Goal: Information Seeking & Learning: Compare options

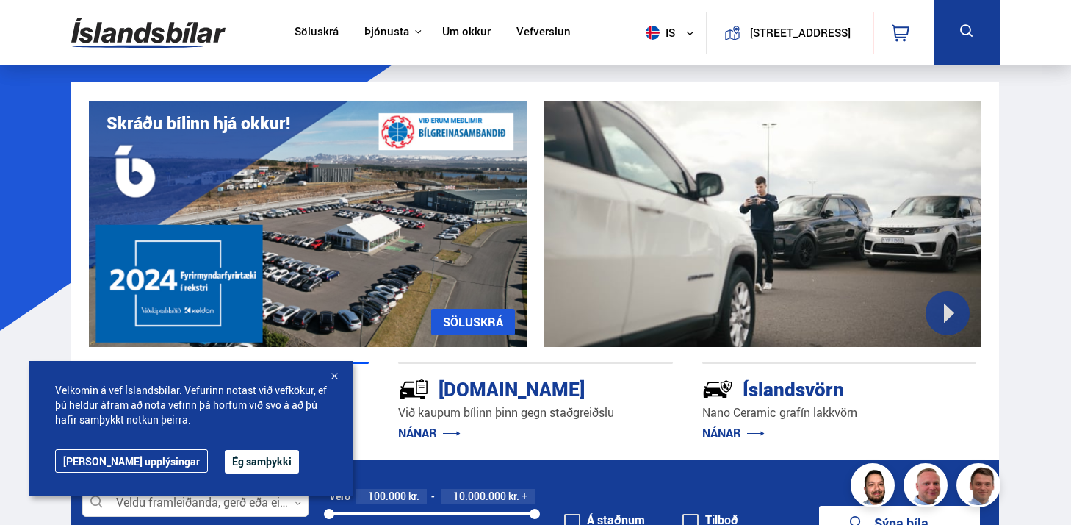
click at [312, 26] on link "Söluskrá" at bounding box center [317, 32] width 44 height 15
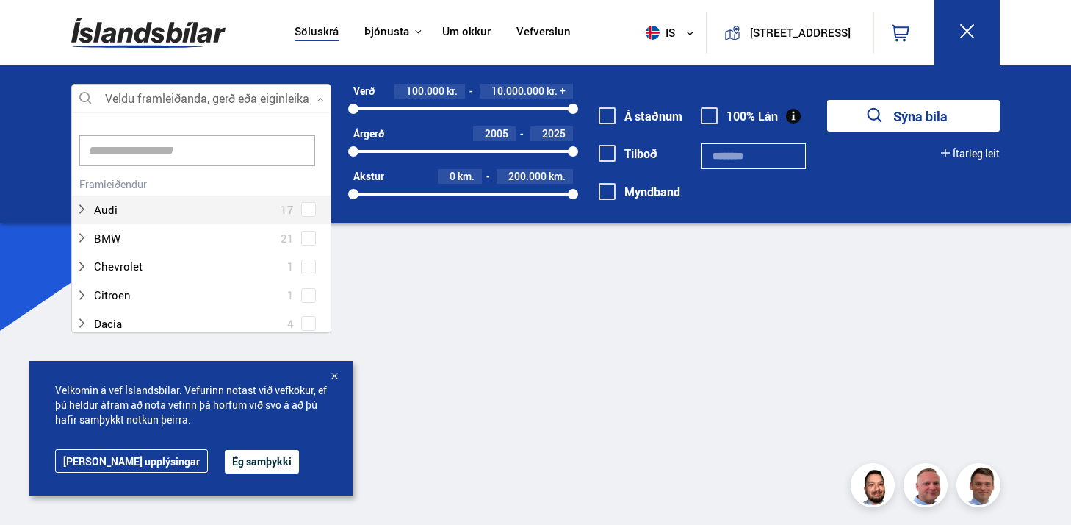
click at [215, 98] on div at bounding box center [201, 98] width 260 height 29
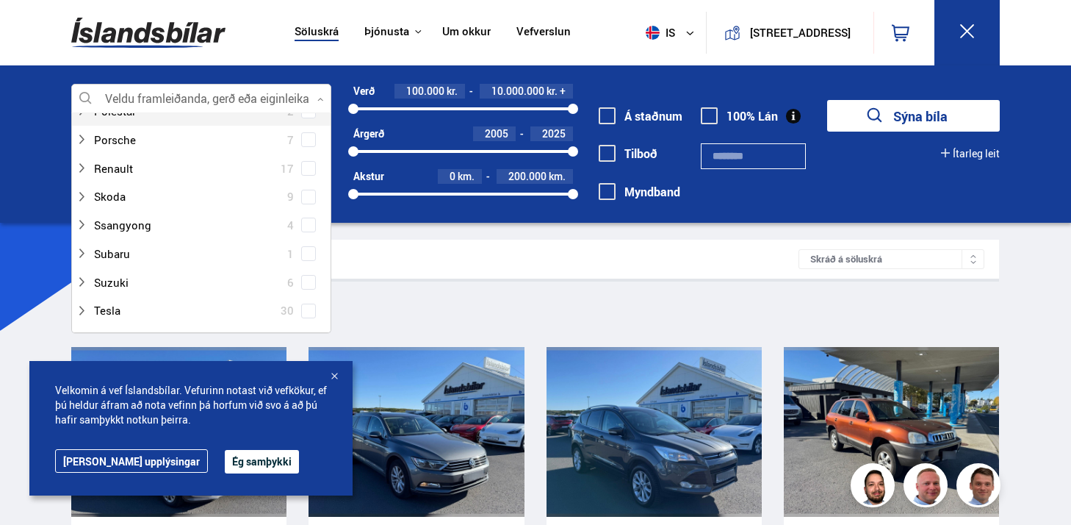
scroll to position [926, 0]
click at [80, 311] on icon at bounding box center [82, 310] width 12 height 12
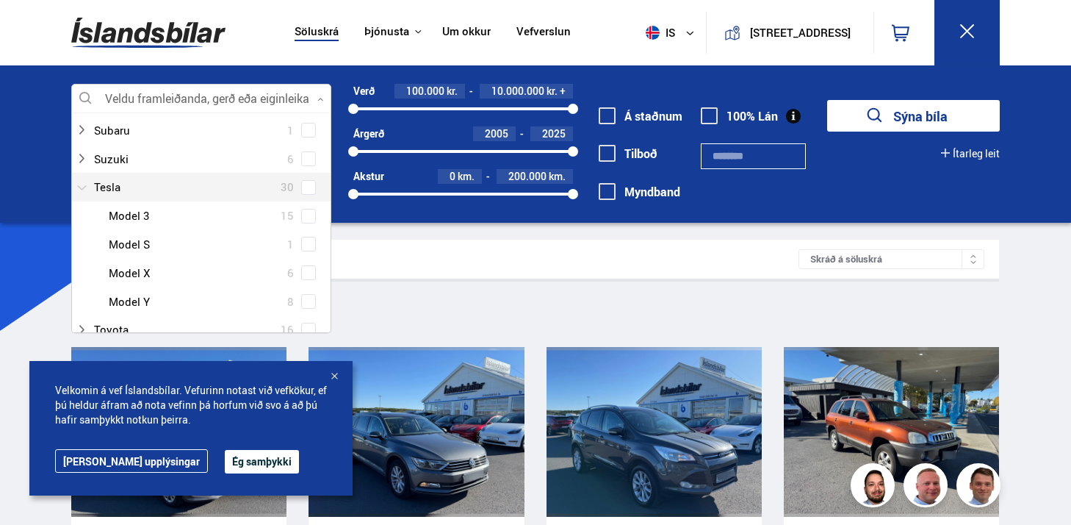
scroll to position [1050, 0]
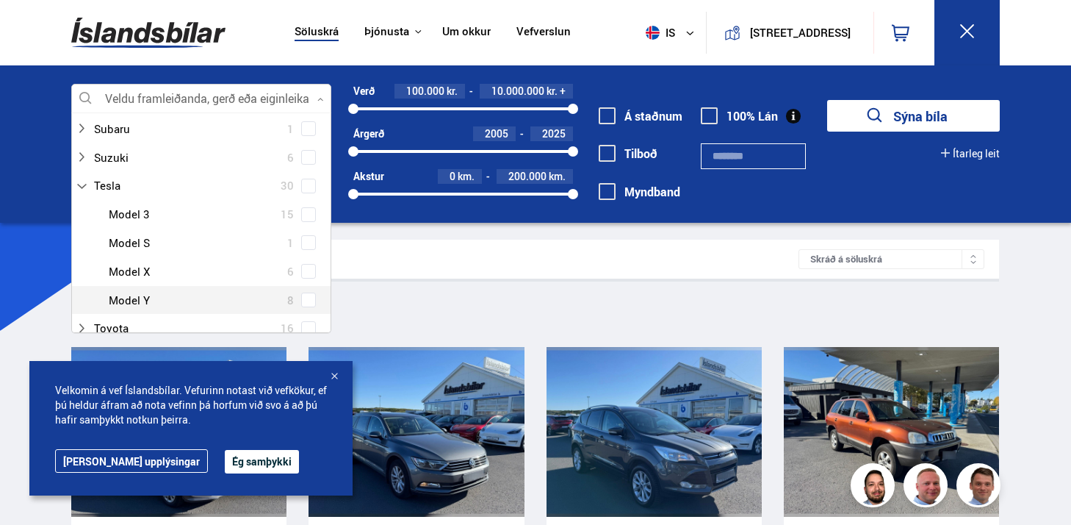
click at [125, 301] on div at bounding box center [216, 299] width 222 height 21
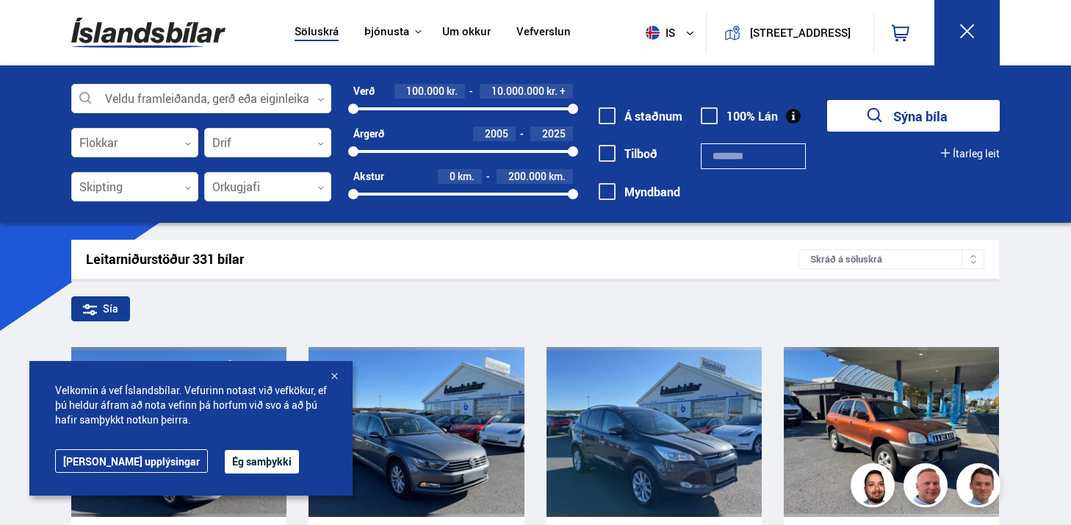
click at [231, 455] on button "Ég samþykki" at bounding box center [262, 462] width 74 height 24
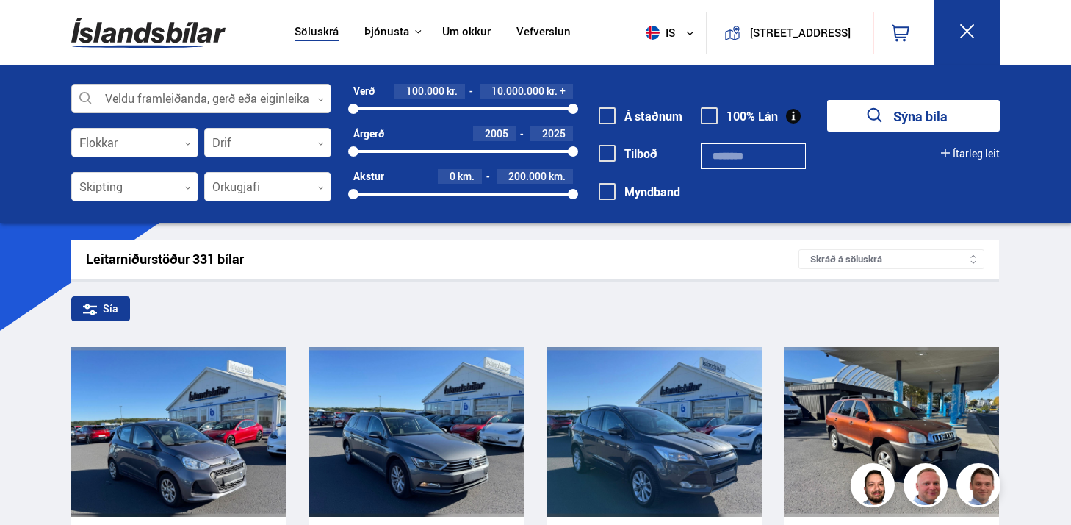
click at [248, 98] on div at bounding box center [201, 98] width 260 height 29
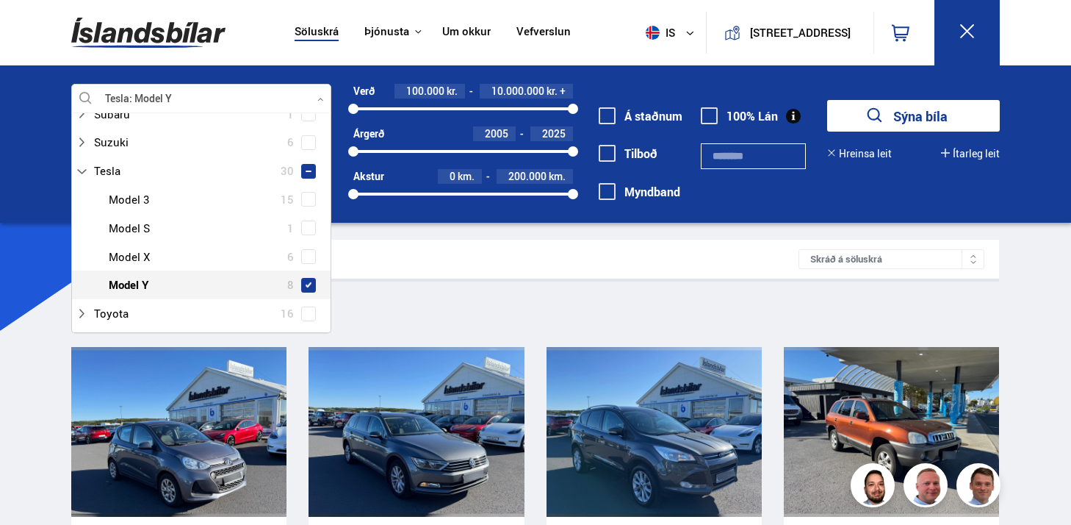
scroll to position [1122, 0]
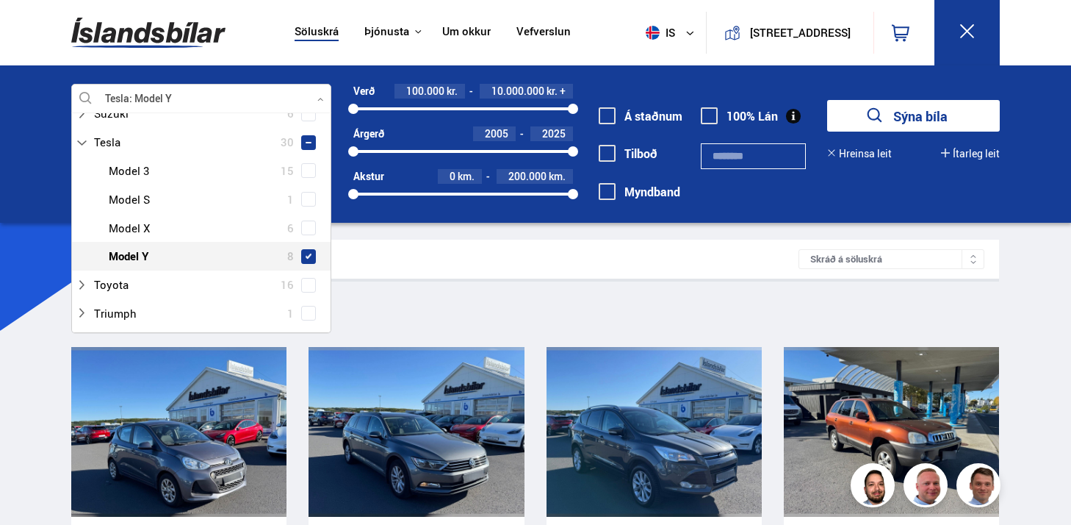
click at [306, 257] on span at bounding box center [309, 256] width 6 height 6
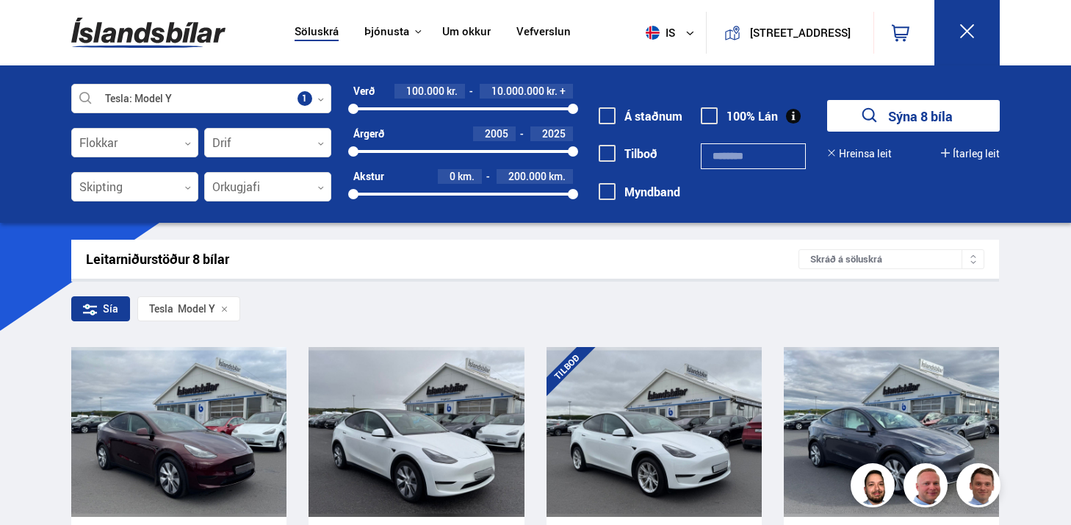
click at [585, 273] on div "Leitarniðurstöður 8 bílar Skráð á [GEOGRAPHIC_DATA]" at bounding box center [535, 259] width 928 height 39
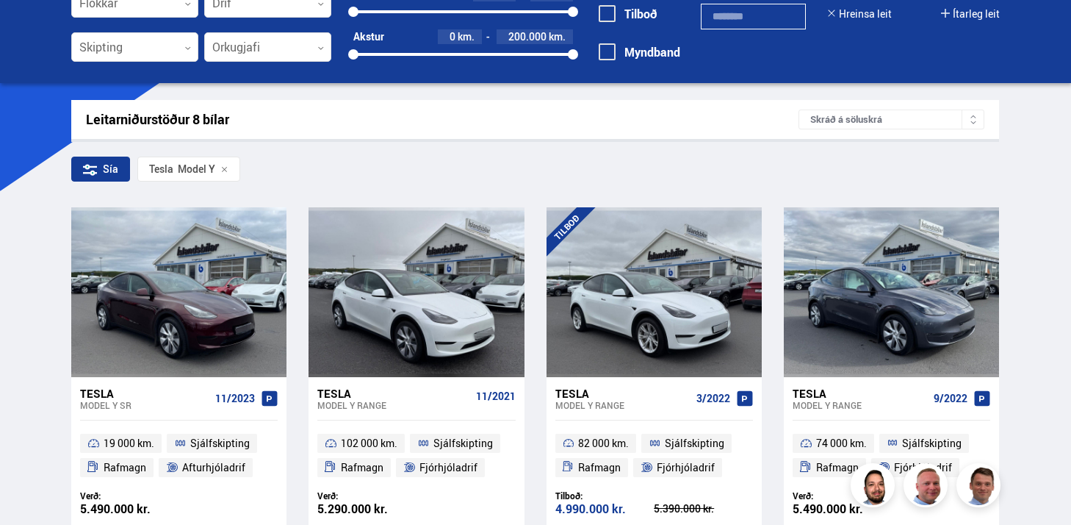
scroll to position [342, 0]
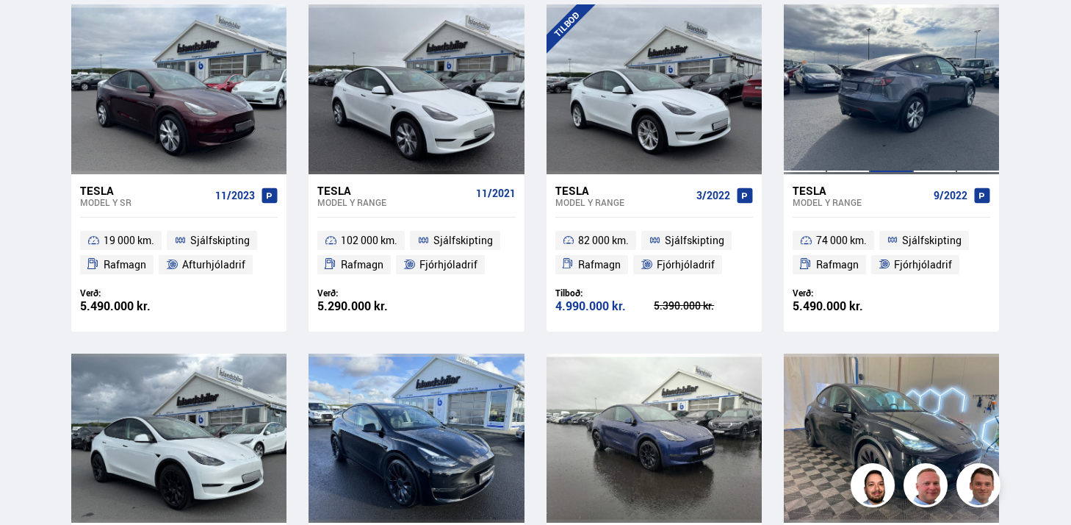
click at [876, 85] on div at bounding box center [891, 88] width 43 height 169
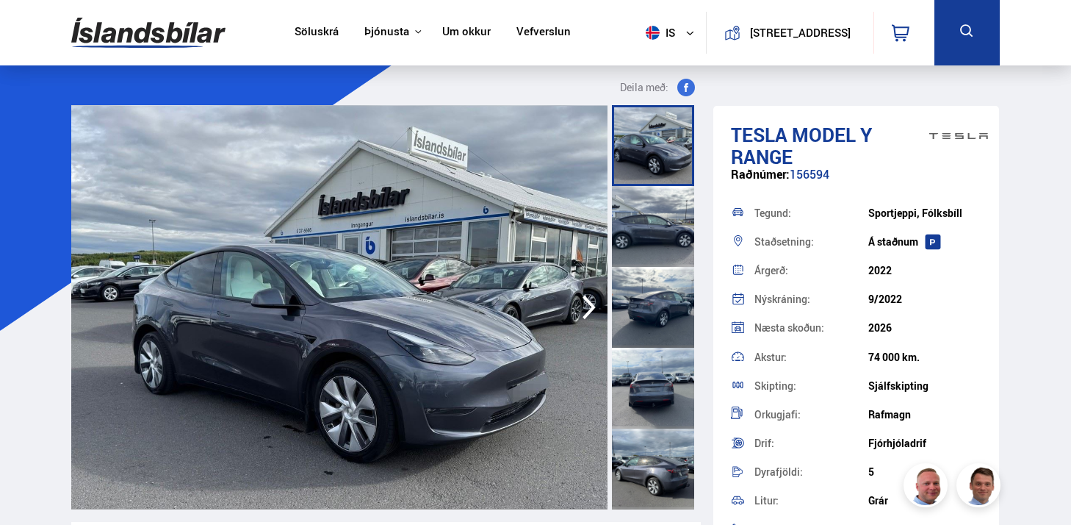
scroll to position [82, 0]
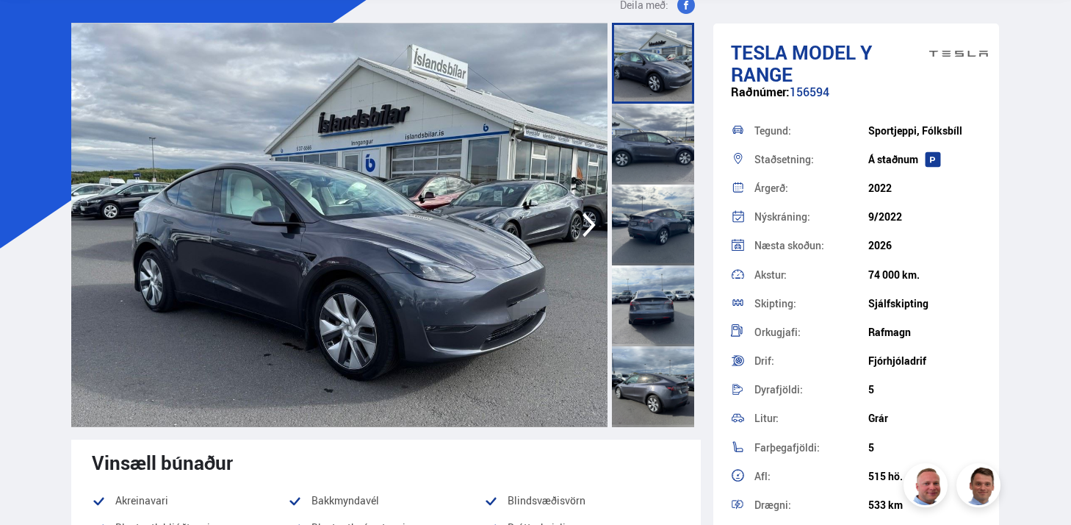
click at [636, 146] on div at bounding box center [653, 144] width 82 height 81
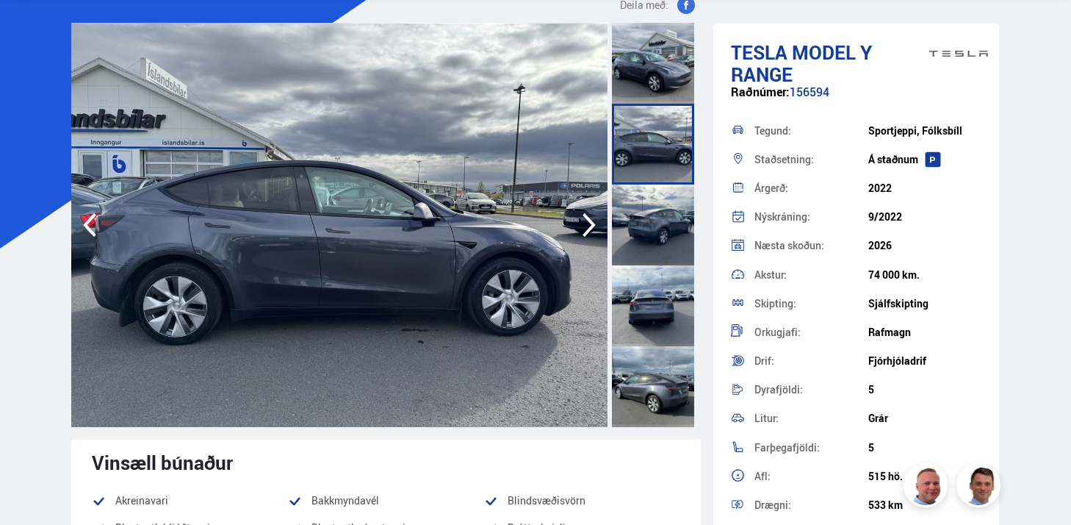
click at [644, 247] on div at bounding box center [653, 224] width 82 height 81
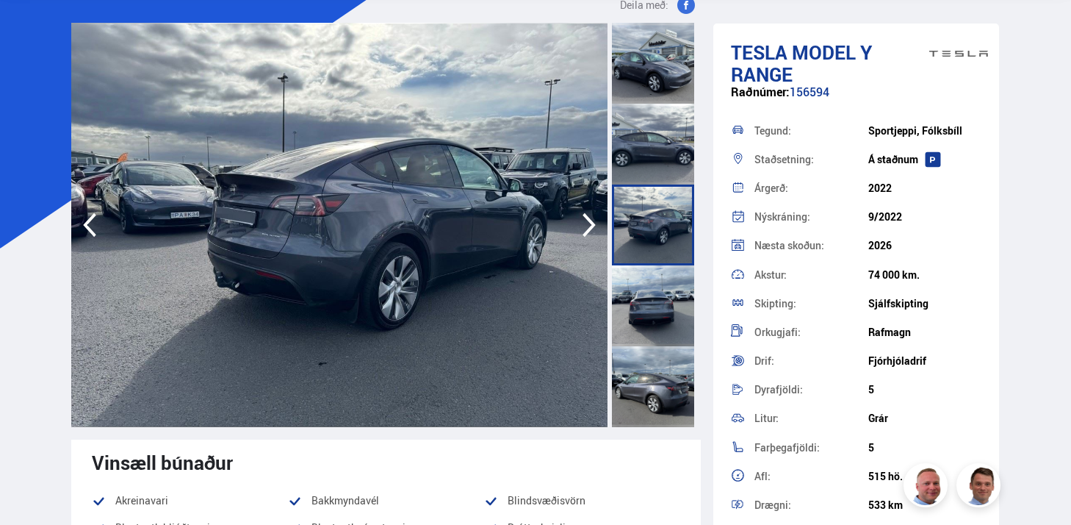
click at [639, 309] on div at bounding box center [653, 305] width 82 height 81
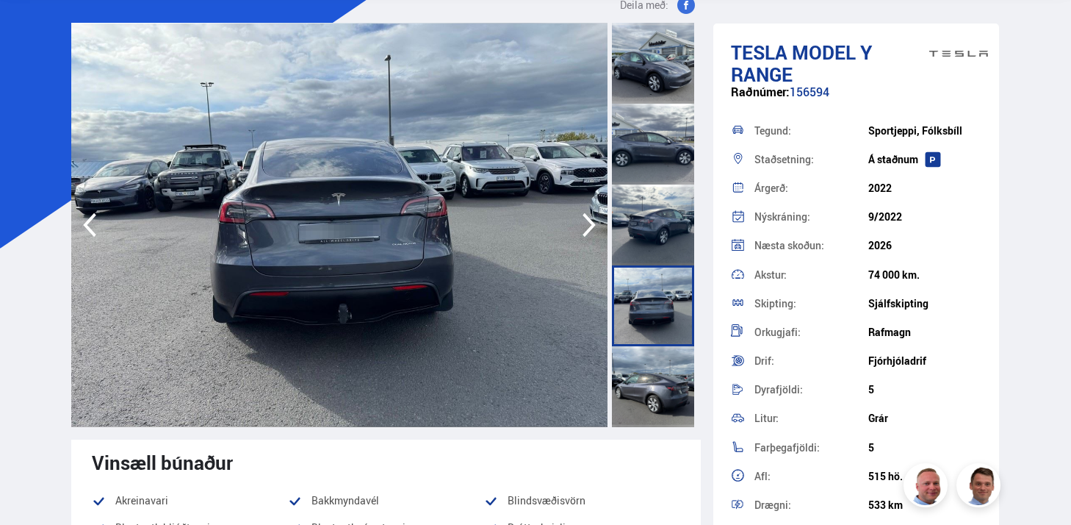
click at [642, 378] on div at bounding box center [653, 386] width 82 height 81
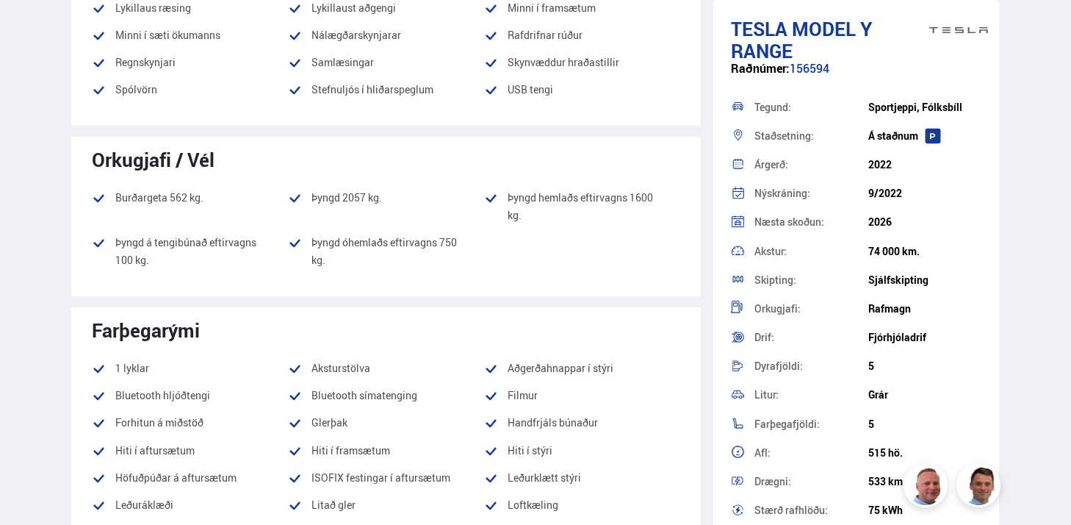
scroll to position [794, 0]
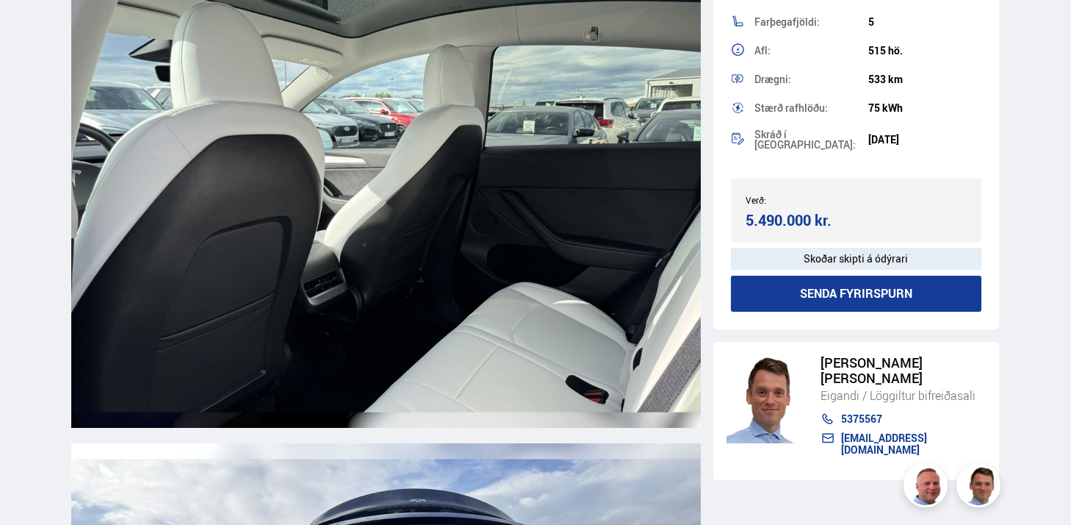
scroll to position [11554, 0]
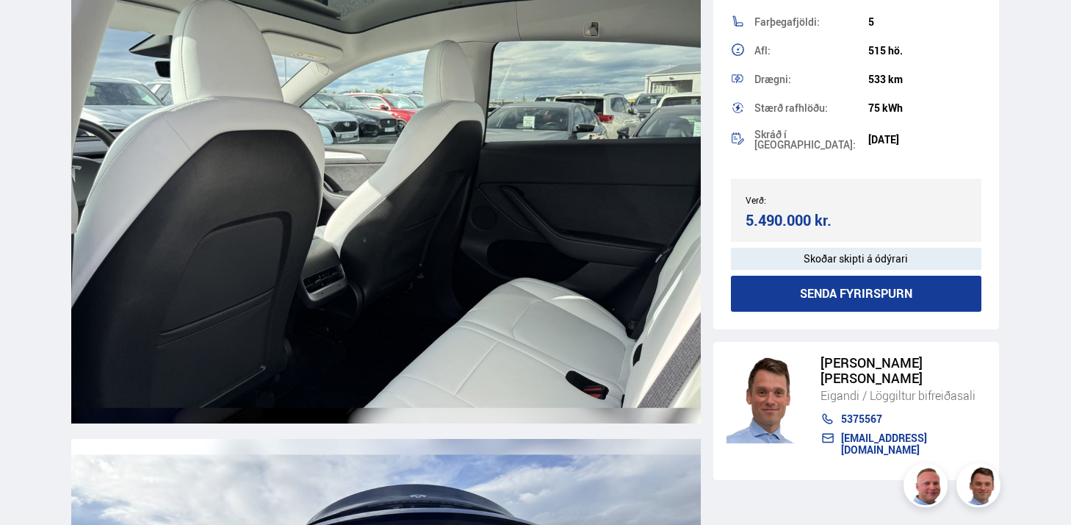
click at [866, 254] on div "Skoðar skipti á ódýrari" at bounding box center [856, 259] width 251 height 22
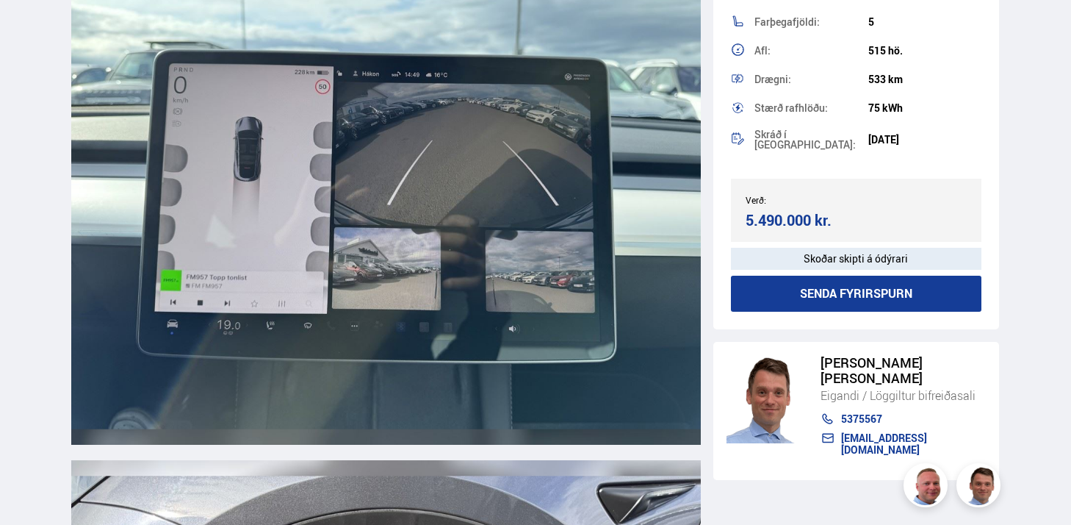
scroll to position [13611, 0]
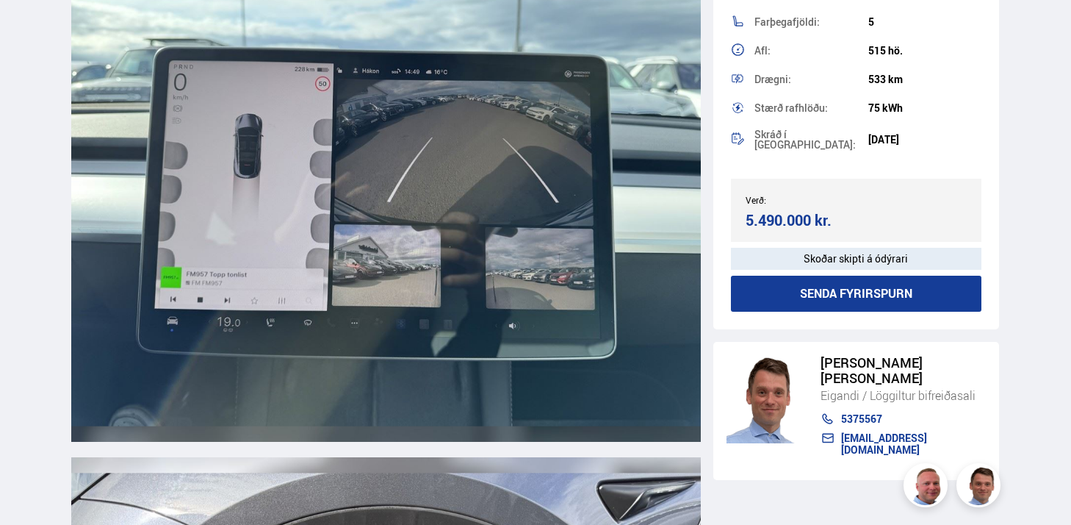
drag, startPoint x: 832, startPoint y: 216, endPoint x: 728, endPoint y: 191, distance: 107.3
click at [762, 195] on div "Verð:" at bounding box center [801, 200] width 111 height 10
drag, startPoint x: 748, startPoint y: 189, endPoint x: 840, endPoint y: 228, distance: 99.8
click at [840, 228] on div "Verð: 5.490.000 kr. Ásett verð/Skiptiverð 5.490.000 kr." at bounding box center [856, 210] width 251 height 63
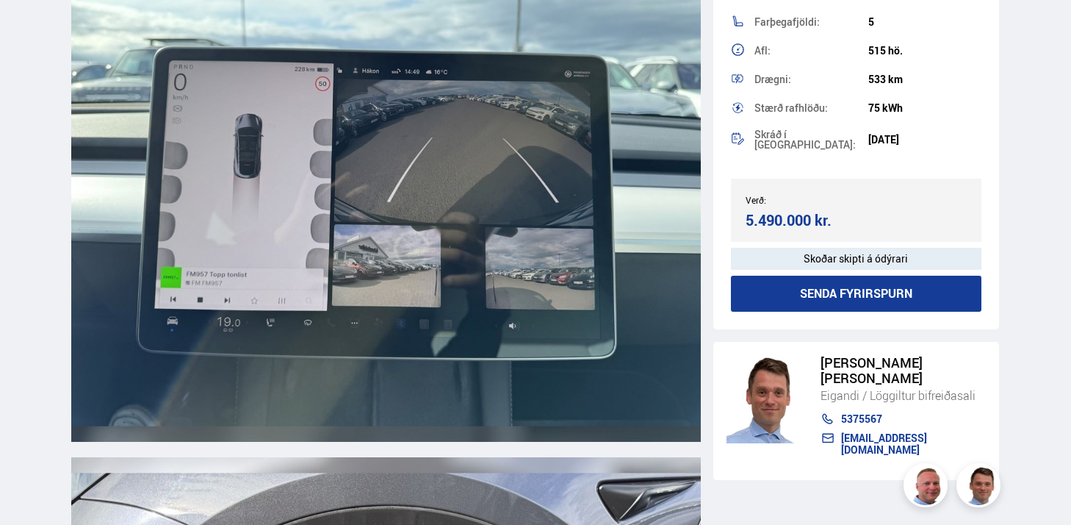
click at [844, 210] on div "5.490.000 kr." at bounding box center [799, 220] width 107 height 20
drag, startPoint x: 836, startPoint y: 213, endPoint x: 750, endPoint y: 178, distance: 92.9
click at [750, 179] on div "Verð: 5.490.000 kr. Ásett verð/Skiptiverð 5.490.000 kr." at bounding box center [856, 210] width 251 height 63
click at [774, 198] on div "Verð:" at bounding box center [801, 200] width 111 height 10
drag, startPoint x: 752, startPoint y: 206, endPoint x: 773, endPoint y: 220, distance: 25.5
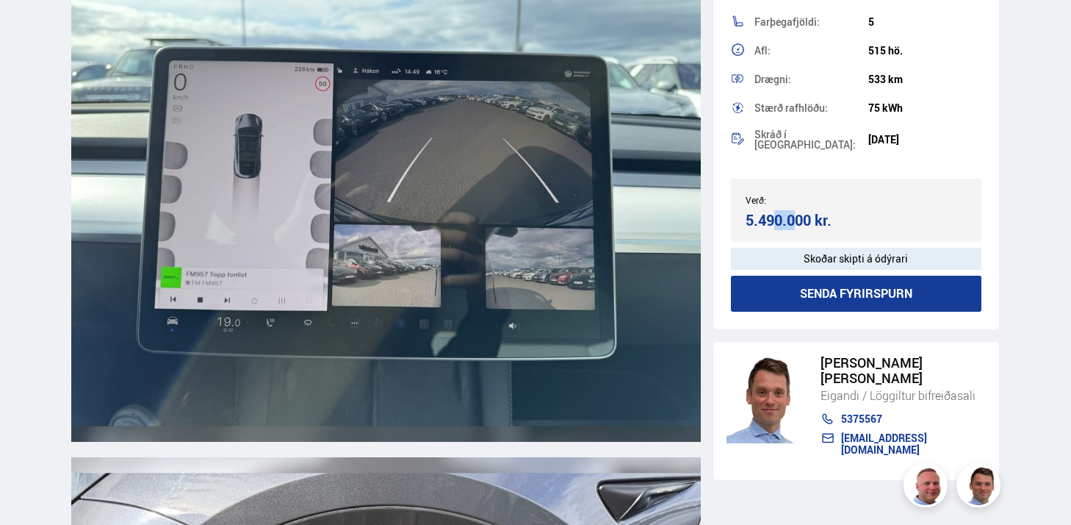
click at [767, 220] on div "Verð: 5.490.000 kr. Ásett verð/Skiptiverð 5.490.000 kr." at bounding box center [856, 210] width 251 height 63
click at [812, 216] on div "5.490.000 kr." at bounding box center [799, 220] width 107 height 20
drag, startPoint x: 835, startPoint y: 218, endPoint x: 731, endPoint y: 168, distance: 116.0
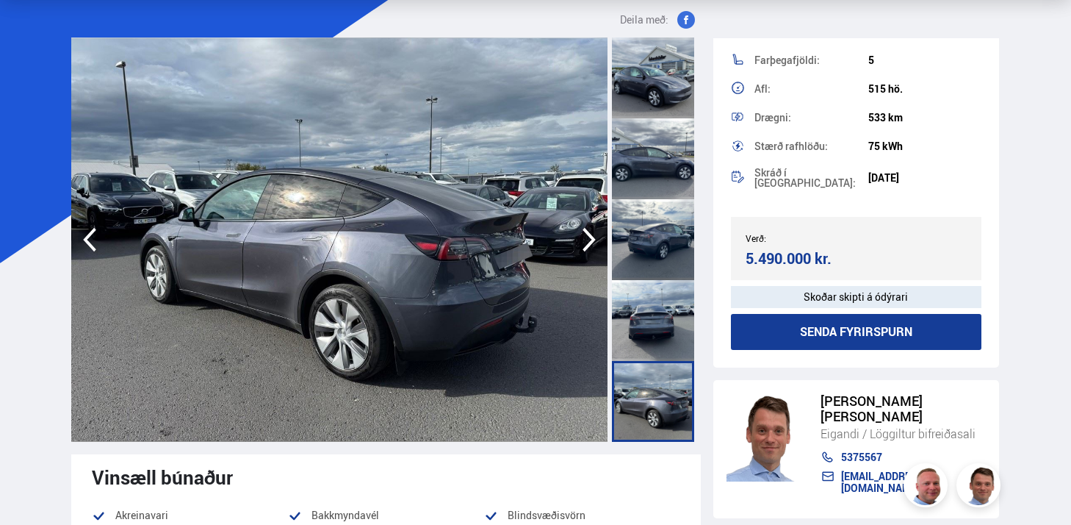
scroll to position [73, 0]
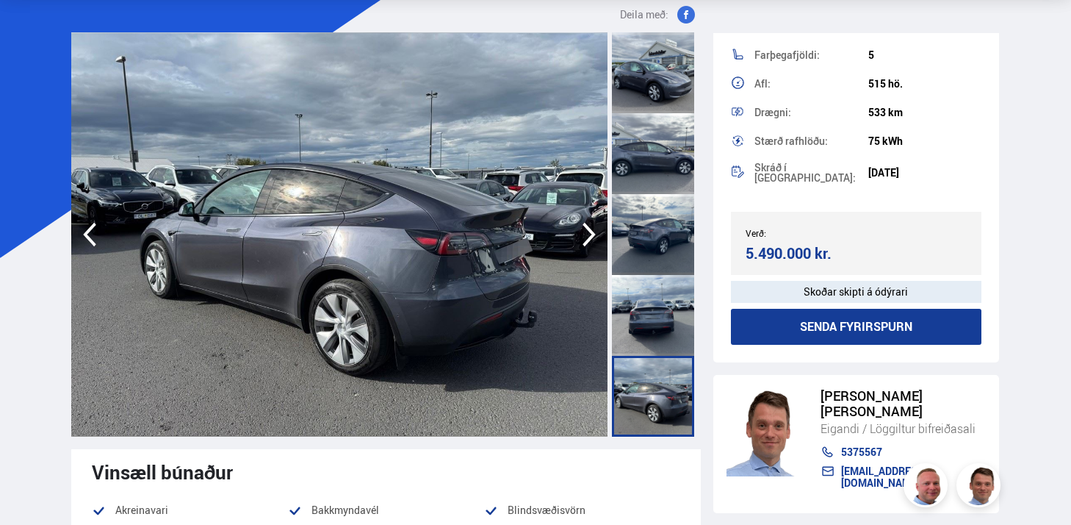
click at [590, 230] on icon "button" at bounding box center [589, 235] width 13 height 24
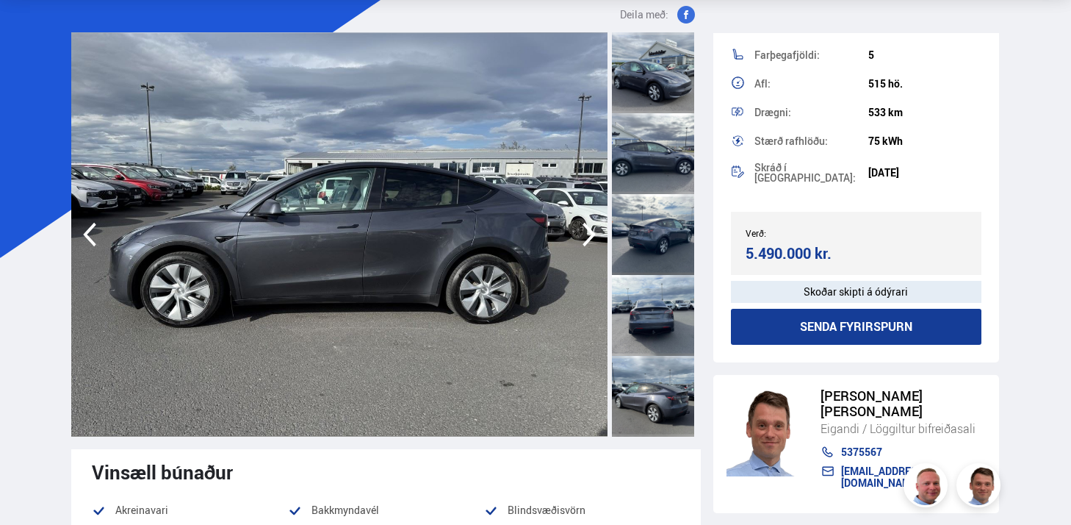
click at [590, 230] on icon "button" at bounding box center [589, 235] width 13 height 24
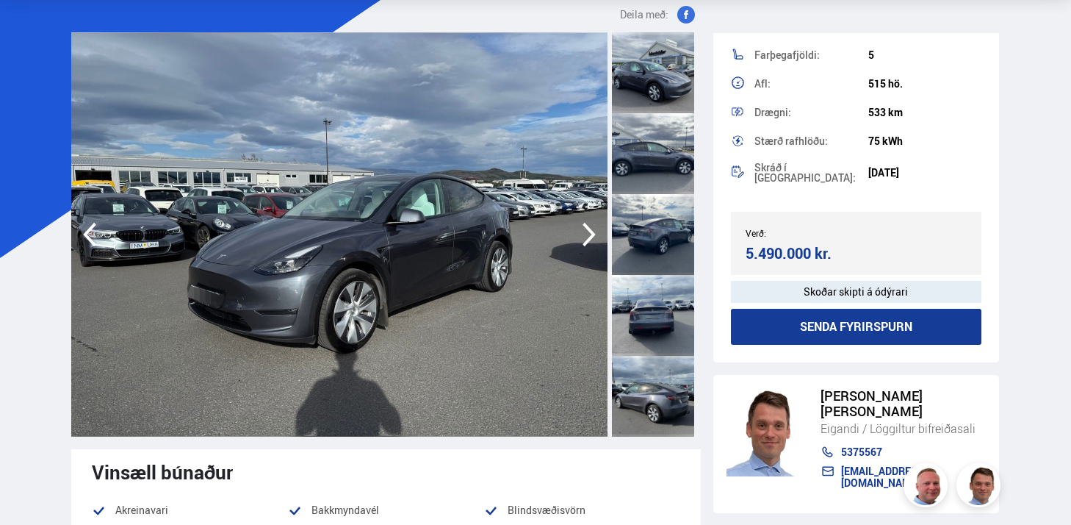
click at [590, 230] on icon "button" at bounding box center [589, 235] width 13 height 24
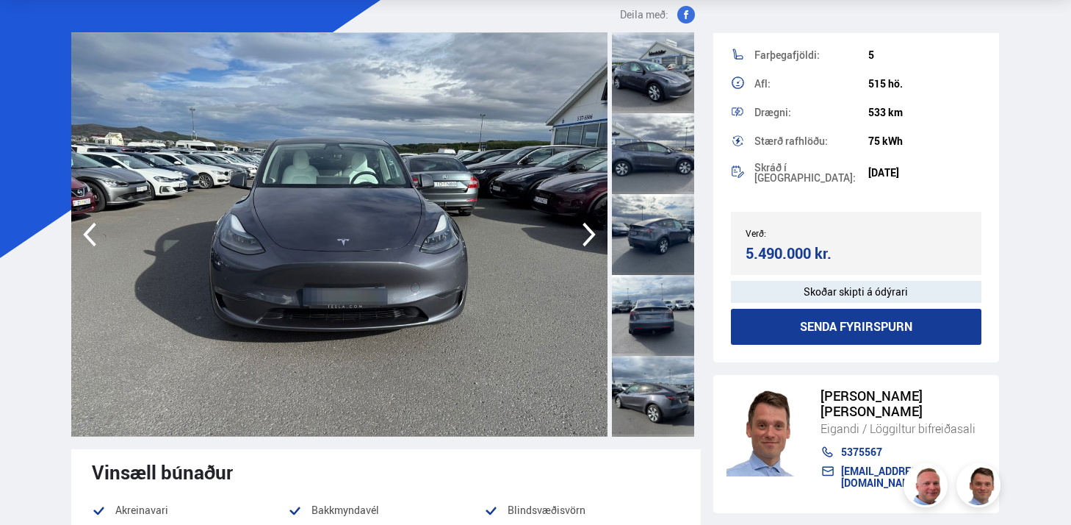
click at [590, 230] on icon "button" at bounding box center [589, 235] width 13 height 24
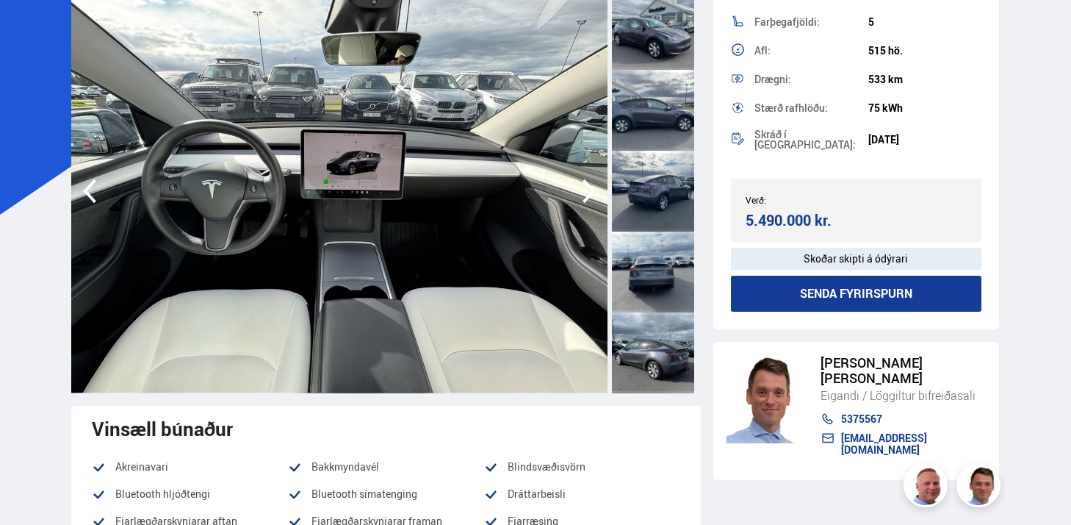
scroll to position [0, 0]
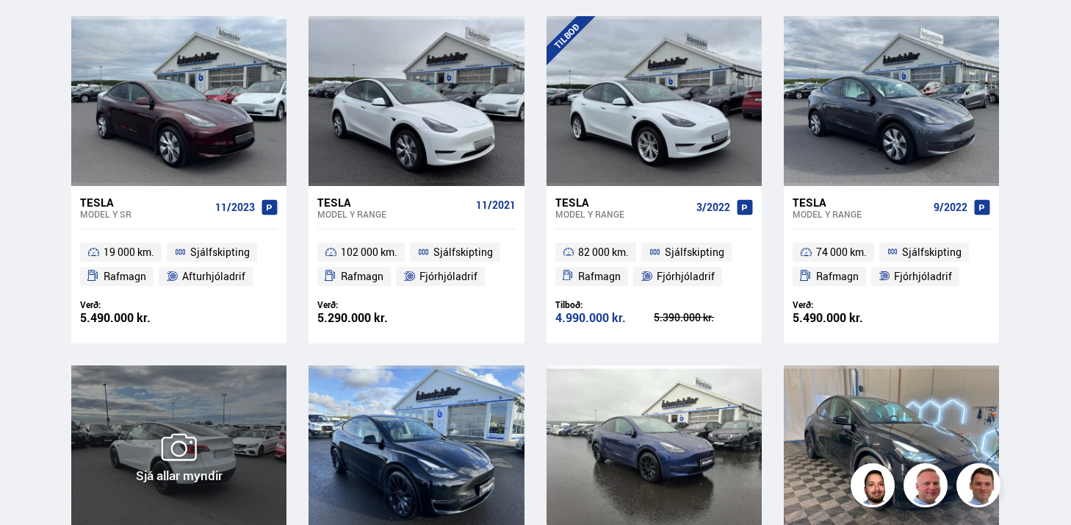
scroll to position [326, 0]
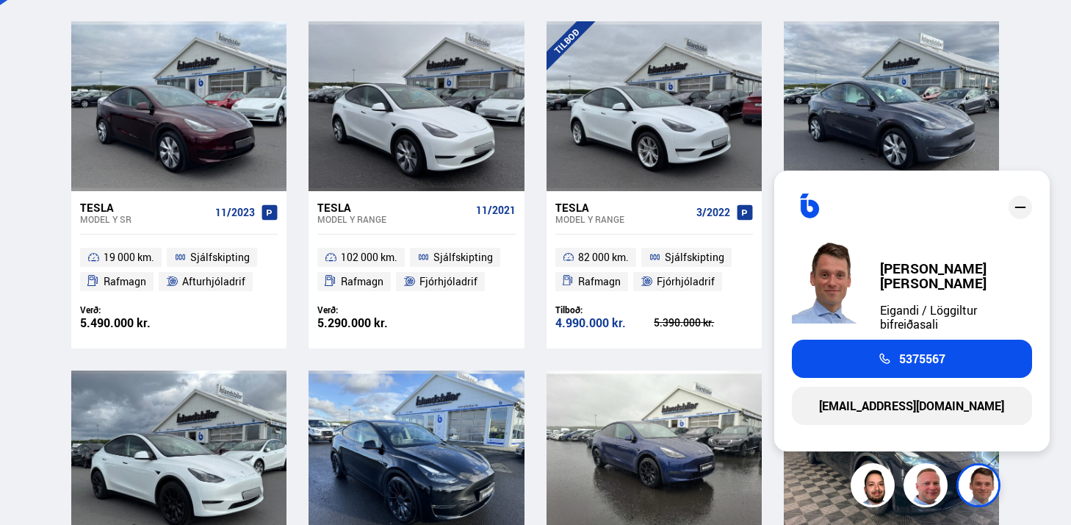
click at [1059, 290] on div "Söluskrá Þjónusta Íslandsbílar [DOMAIN_NAME] Íslandsvörn Leiðbeiningar Um okkur…" at bounding box center [535, 334] width 1071 height 1320
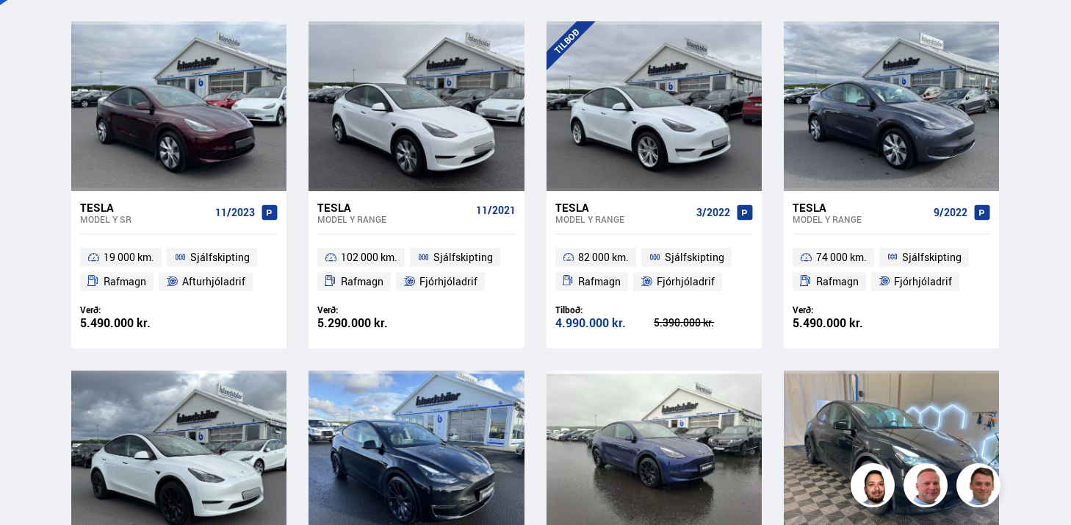
scroll to position [195, 0]
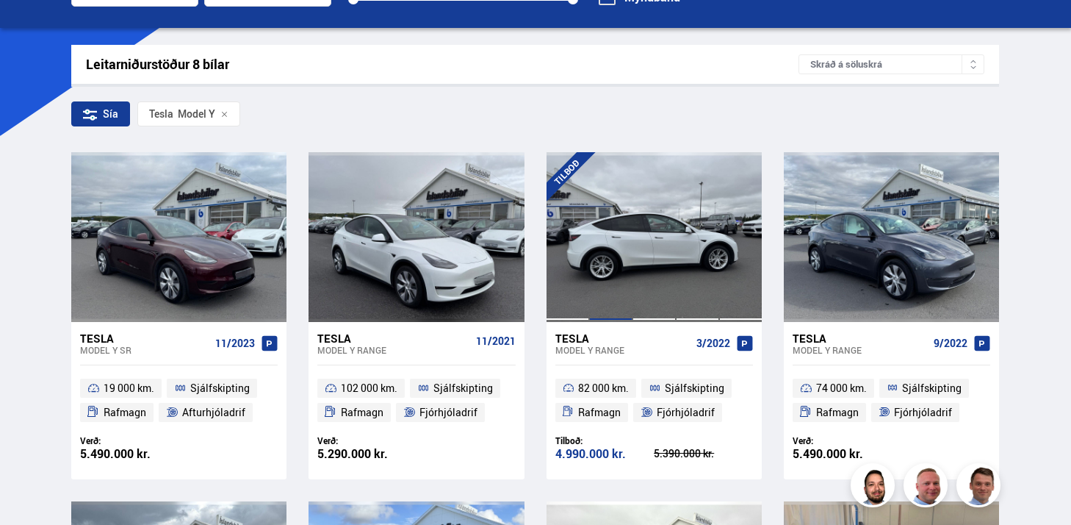
click at [621, 219] on div at bounding box center [610, 236] width 43 height 169
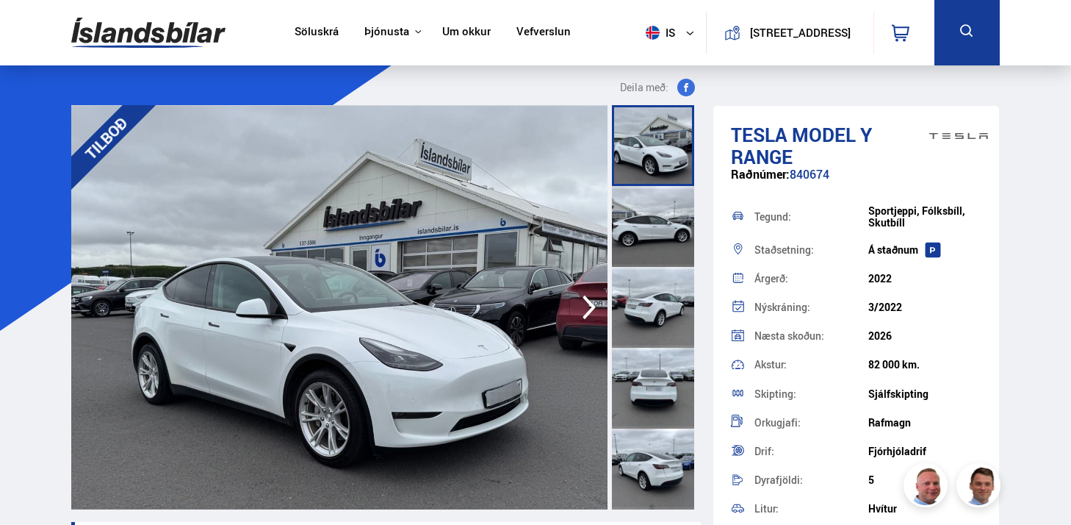
click at [650, 225] on div at bounding box center [653, 226] width 82 height 81
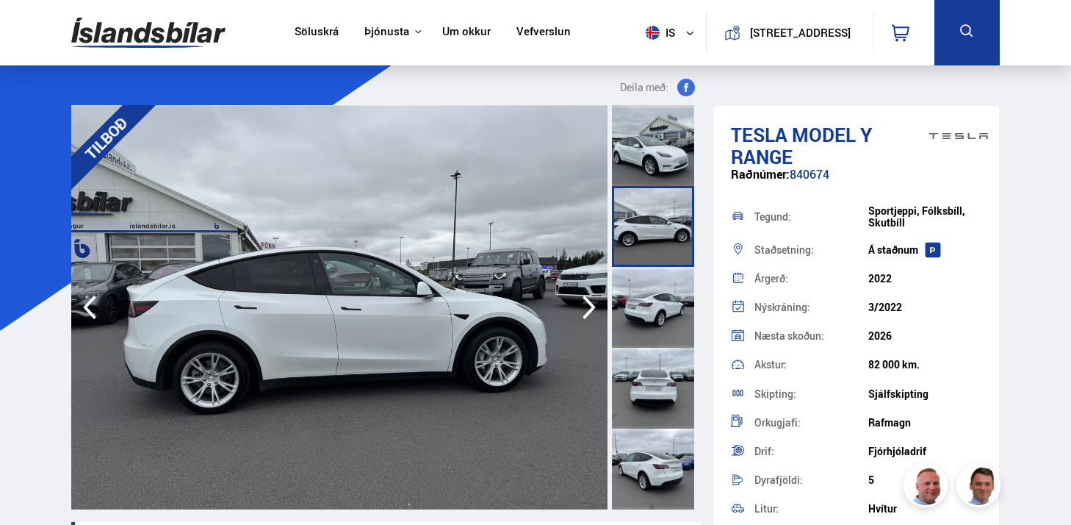
click at [652, 278] on div at bounding box center [653, 307] width 82 height 81
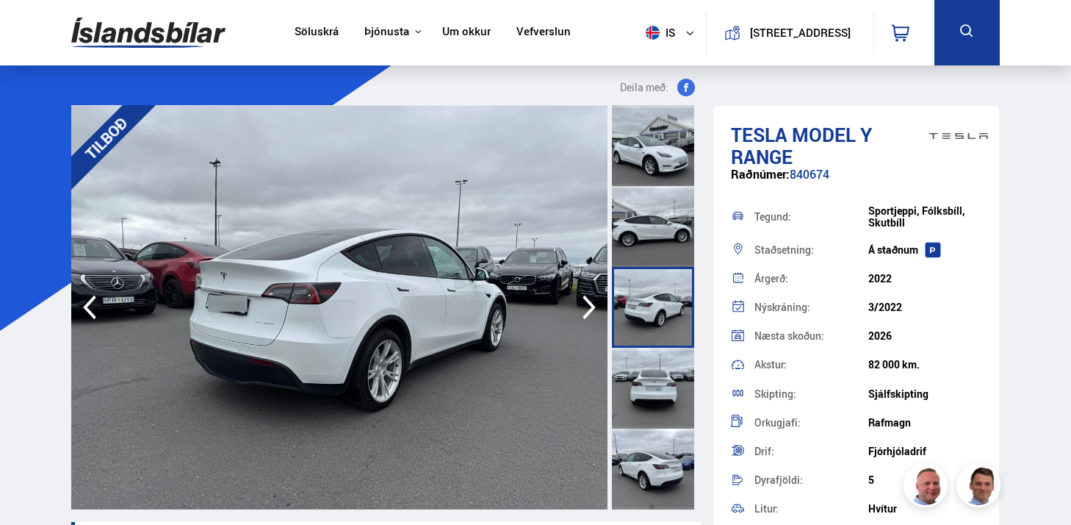
click at [652, 381] on div at bounding box center [653, 388] width 82 height 81
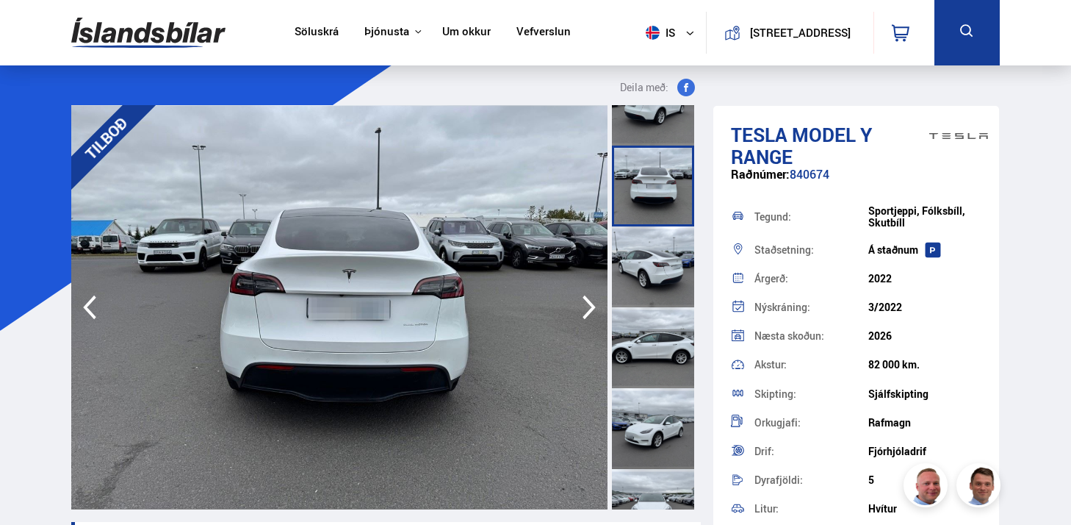
scroll to position [254, 0]
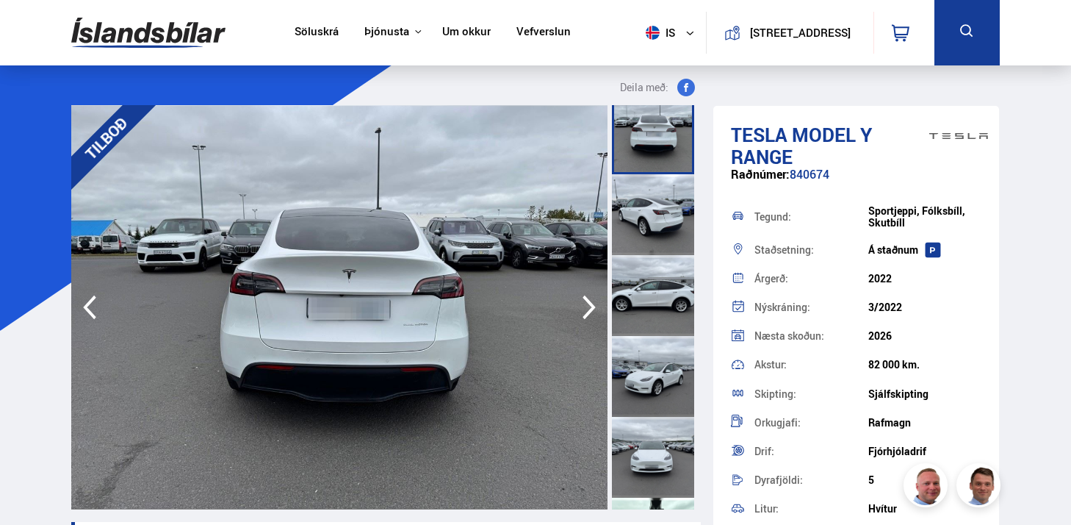
click at [682, 294] on div at bounding box center [653, 295] width 82 height 81
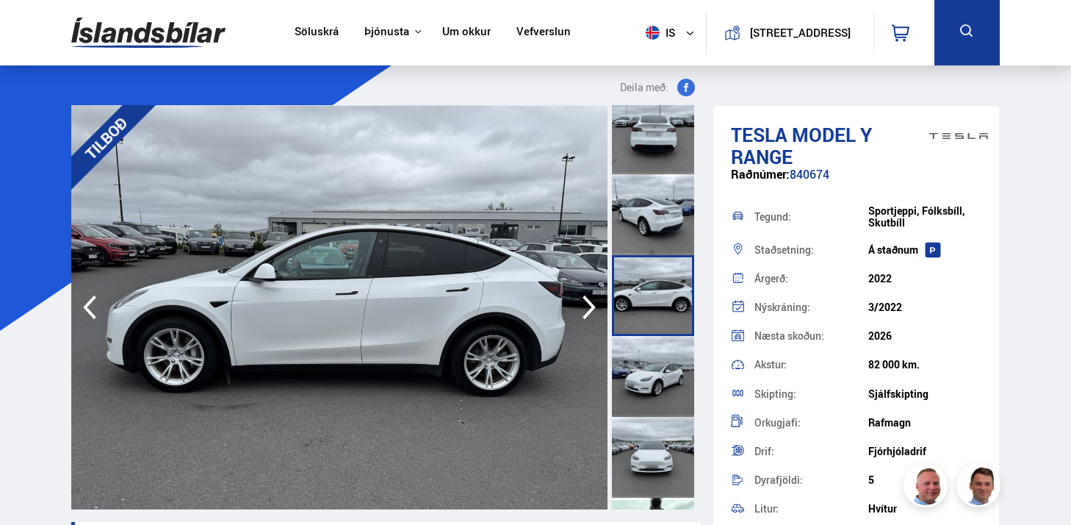
click at [664, 378] on div at bounding box center [653, 376] width 82 height 81
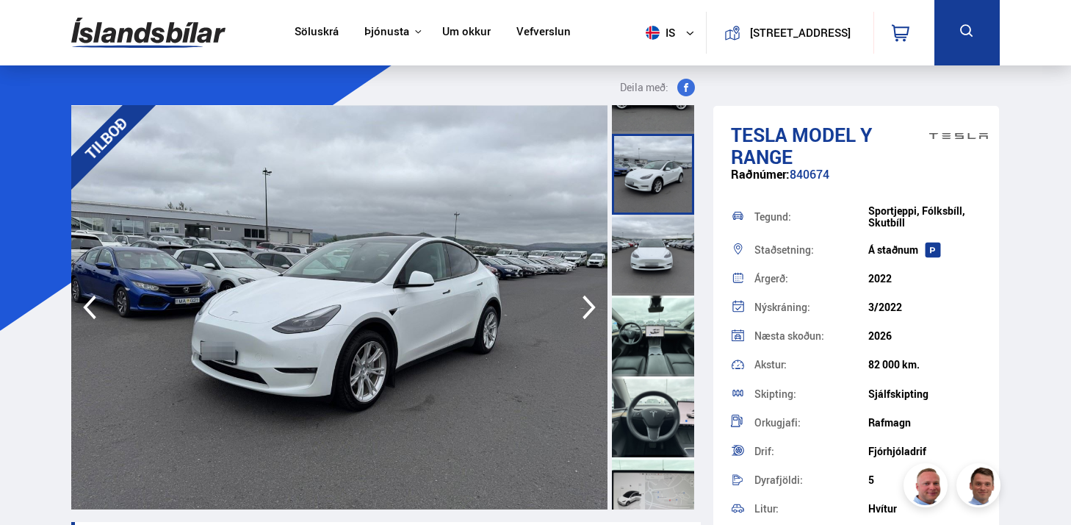
scroll to position [457, 0]
click at [668, 328] on div at bounding box center [653, 335] width 82 height 81
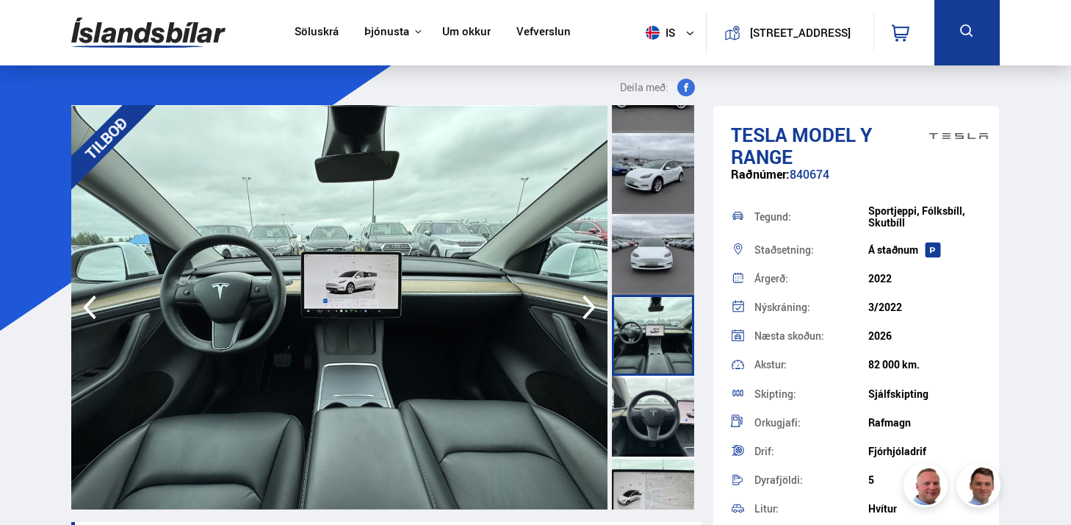
click at [655, 438] on div at bounding box center [653, 415] width 82 height 81
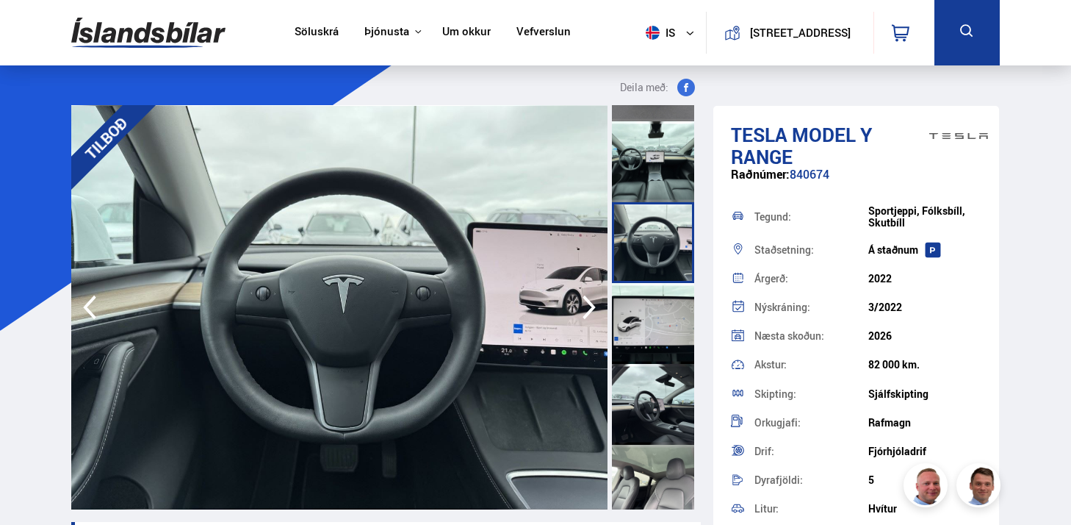
scroll to position [653, 0]
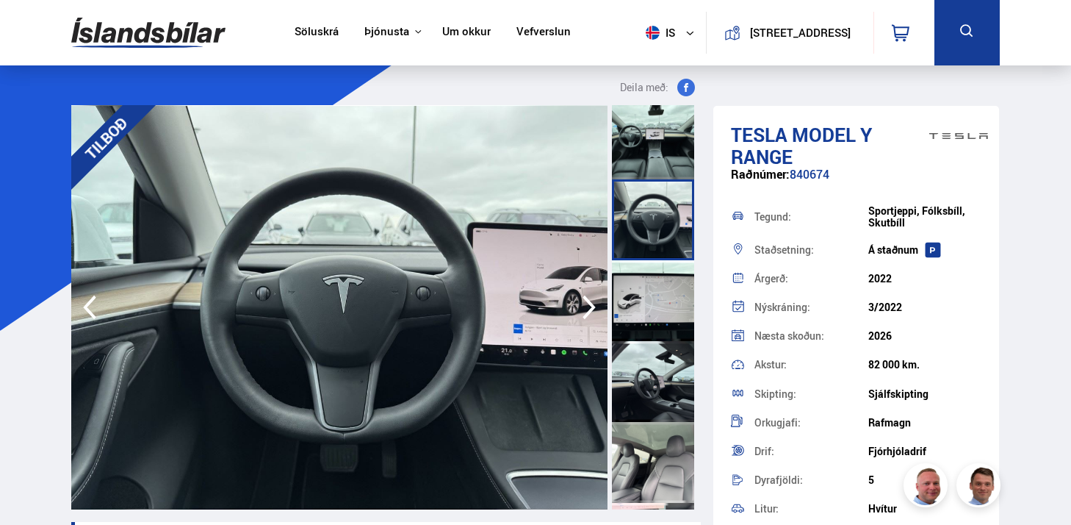
click at [671, 364] on div at bounding box center [653, 381] width 82 height 81
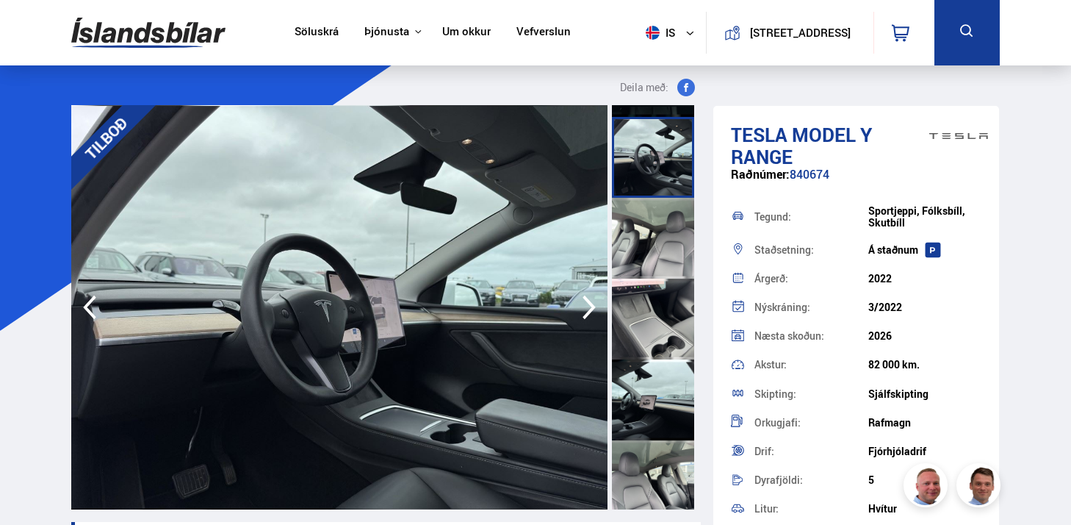
scroll to position [880, 0]
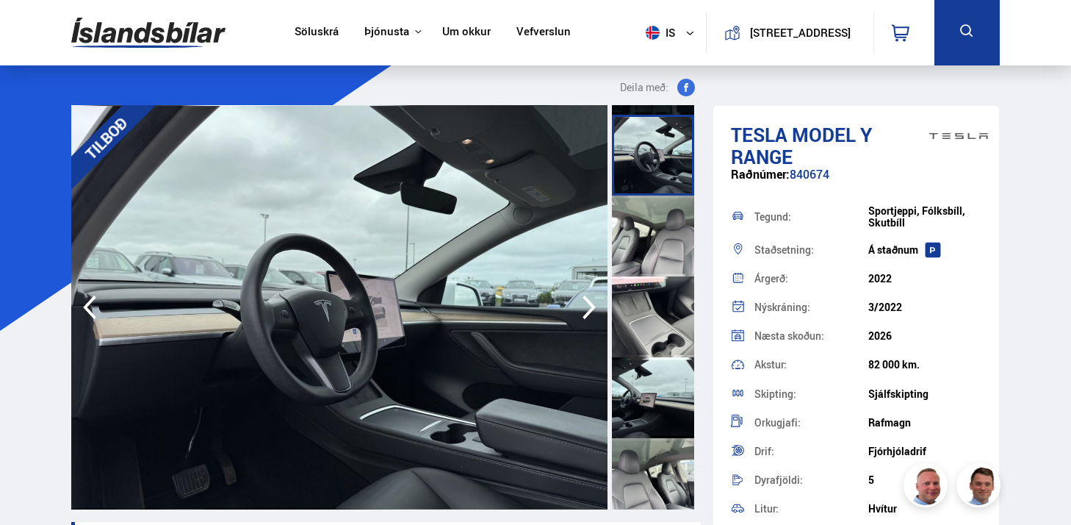
click at [668, 389] on div at bounding box center [653, 397] width 82 height 81
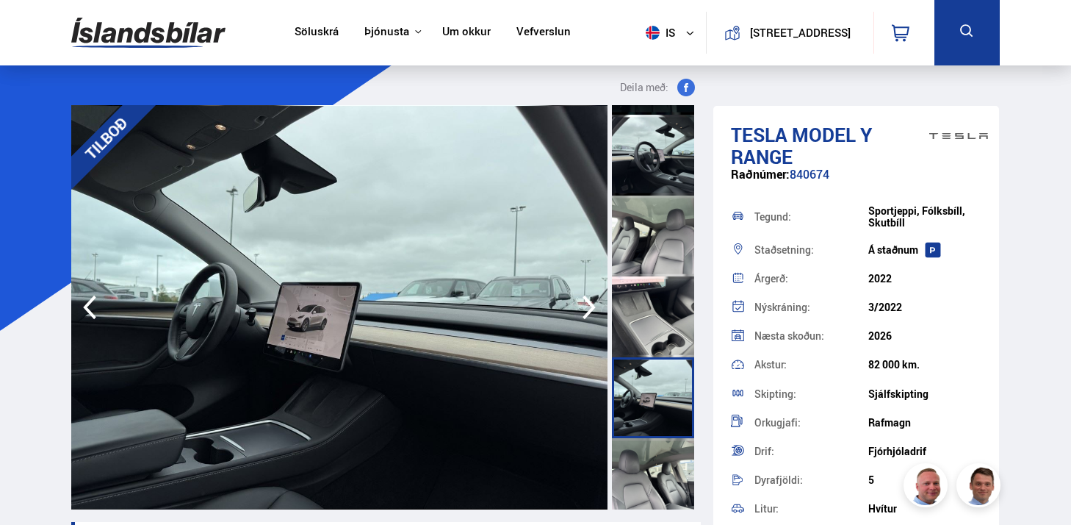
click at [663, 328] on div at bounding box center [653, 316] width 82 height 81
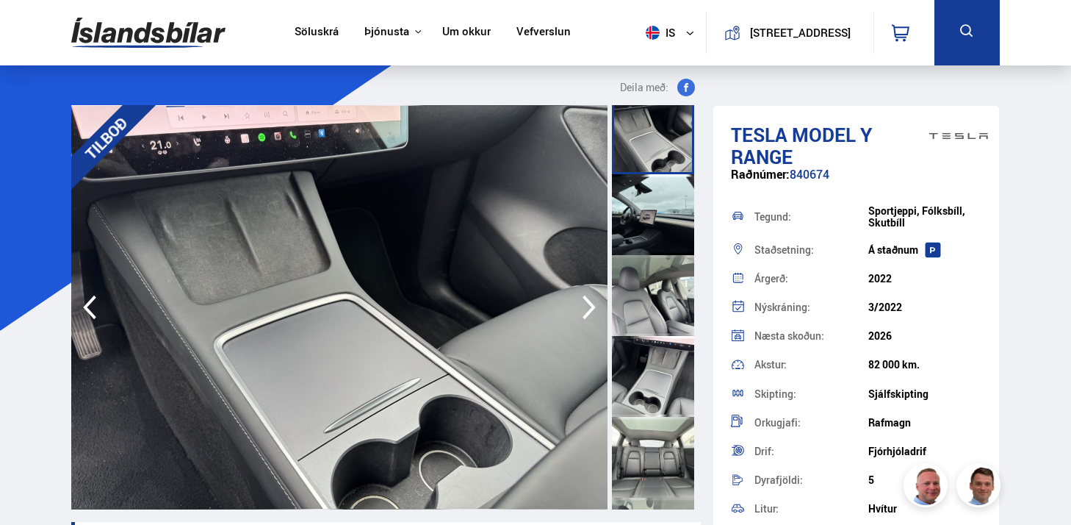
click at [661, 374] on div at bounding box center [653, 376] width 82 height 81
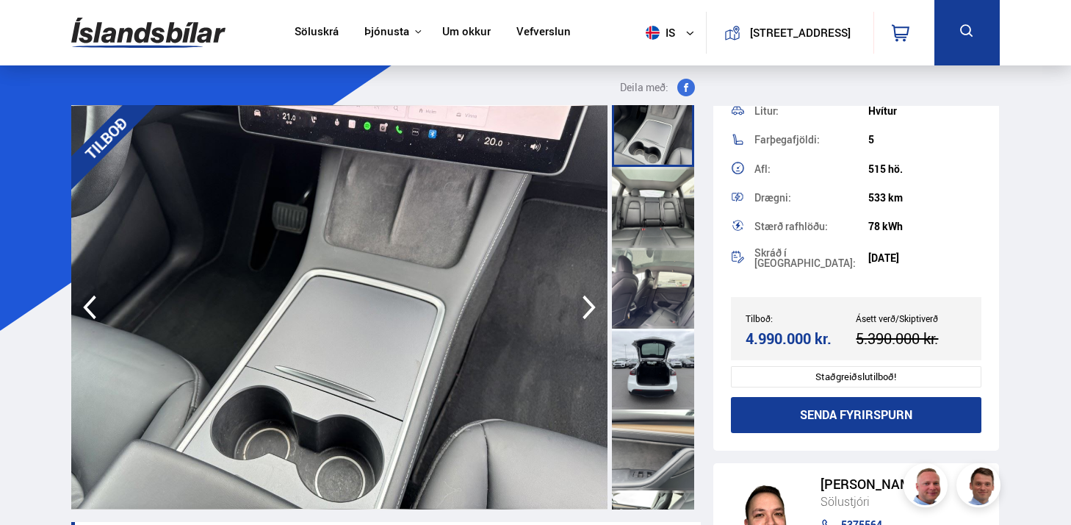
scroll to position [401, 0]
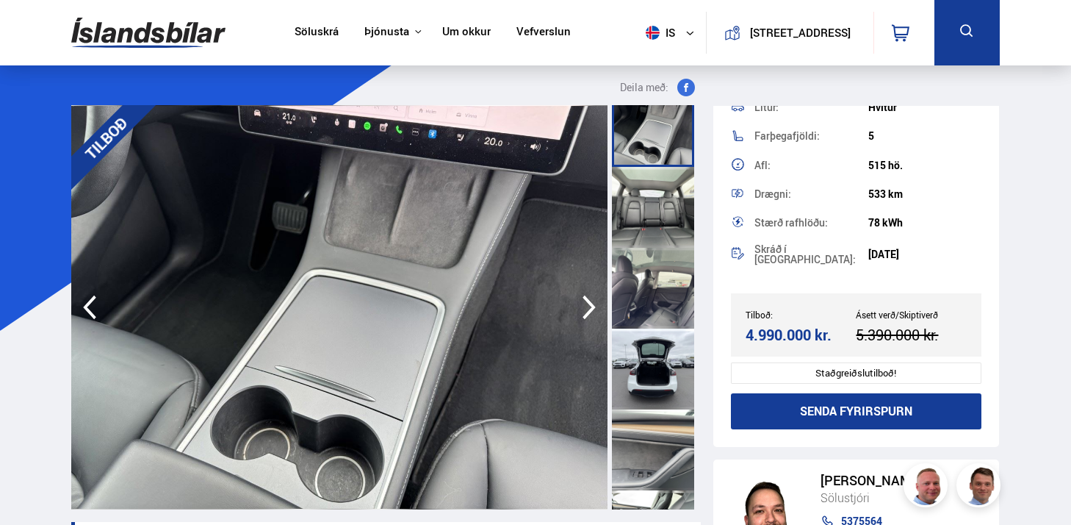
drag, startPoint x: 917, startPoint y: 373, endPoint x: 806, endPoint y: 364, distance: 111.4
click at [807, 364] on div "Staðgreiðslutilboð!" at bounding box center [856, 372] width 251 height 21
drag, startPoint x: 807, startPoint y: 364, endPoint x: 913, endPoint y: 375, distance: 106.4
click at [913, 375] on div "Staðgreiðslutilboð!" at bounding box center [856, 372] width 251 height 21
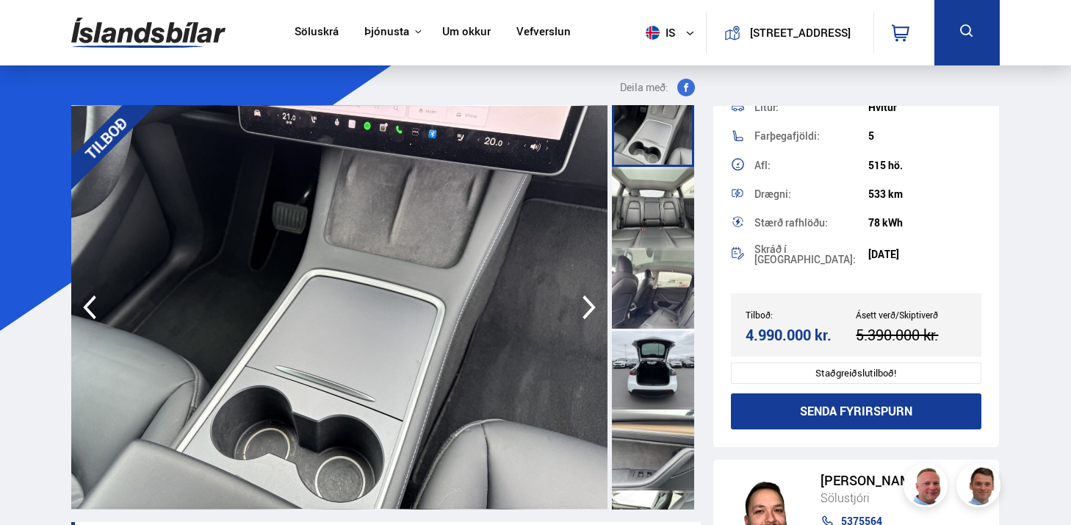
click at [913, 375] on div "Staðgreiðslutilboð!" at bounding box center [856, 372] width 251 height 21
drag, startPoint x: 917, startPoint y: 368, endPoint x: 789, endPoint y: 303, distance: 143.6
click at [789, 303] on div "Tesla Model Y RANGE Raðnúmer: 840674 Tegund: Sportjeppi, Fólksbíll, [GEOGRAPHIC…" at bounding box center [856, 76] width 287 height 742
click at [789, 303] on div "Tilboð: 4.990.000 kr. Ásett verð/Skiptiverð 5.390.000 kr." at bounding box center [856, 324] width 251 height 63
drag, startPoint x: 903, startPoint y: 372, endPoint x: 761, endPoint y: 284, distance: 167.0
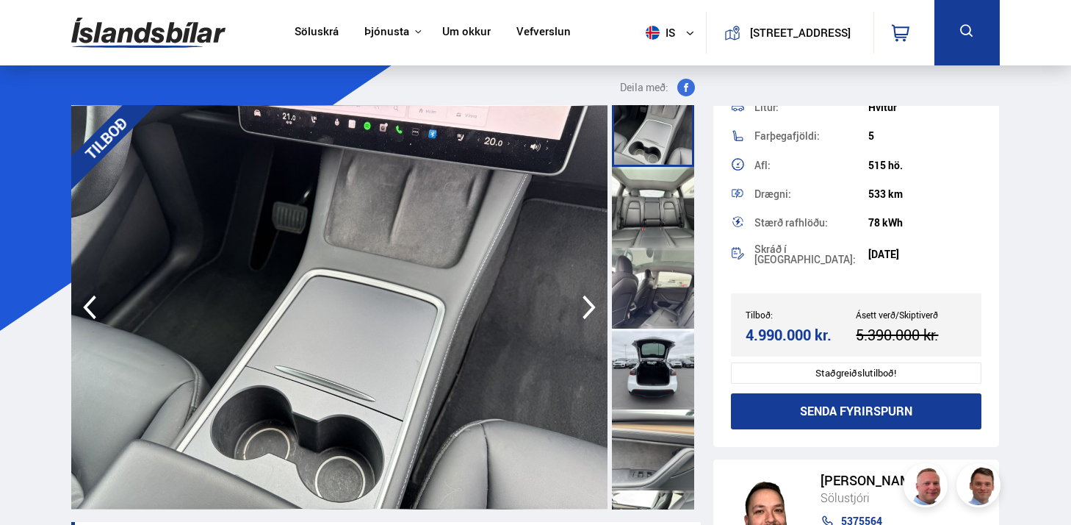
click at [761, 284] on div "Tesla Model Y RANGE Raðnúmer: 840674 Tegund: Sportjeppi, Fólksbíll, [GEOGRAPHIC…" at bounding box center [856, 76] width 287 height 742
drag, startPoint x: 837, startPoint y: 337, endPoint x: 752, endPoint y: 282, distance: 100.9
click at [752, 282] on div "Tesla Model Y RANGE Raðnúmer: 840674 Tegund: Sportjeppi, Fólksbíll, [GEOGRAPHIC…" at bounding box center [856, 76] width 287 height 742
click at [786, 299] on div "Tilboð: 4.990.000 kr. Ásett verð/Skiptiverð 5.390.000 kr." at bounding box center [856, 324] width 251 height 63
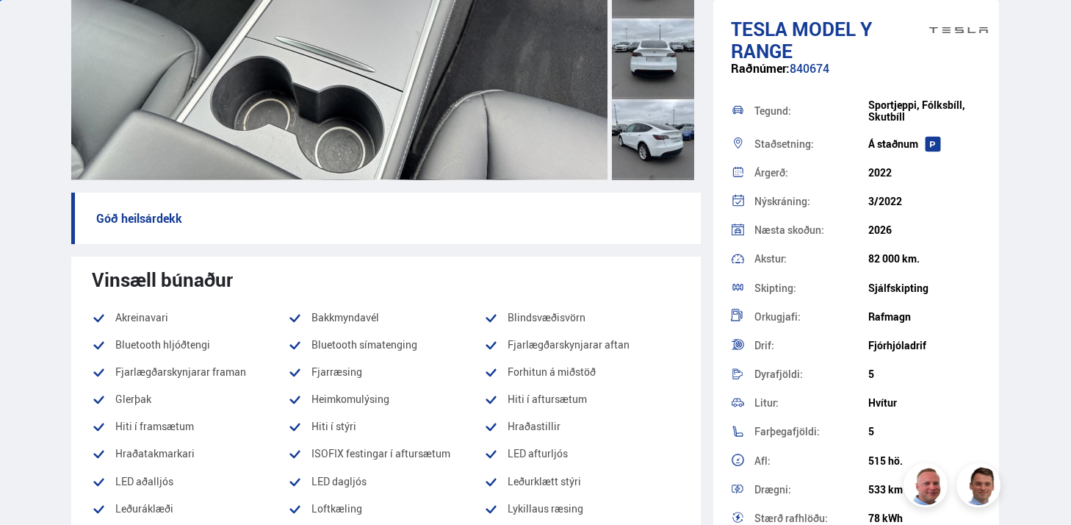
scroll to position [0, 0]
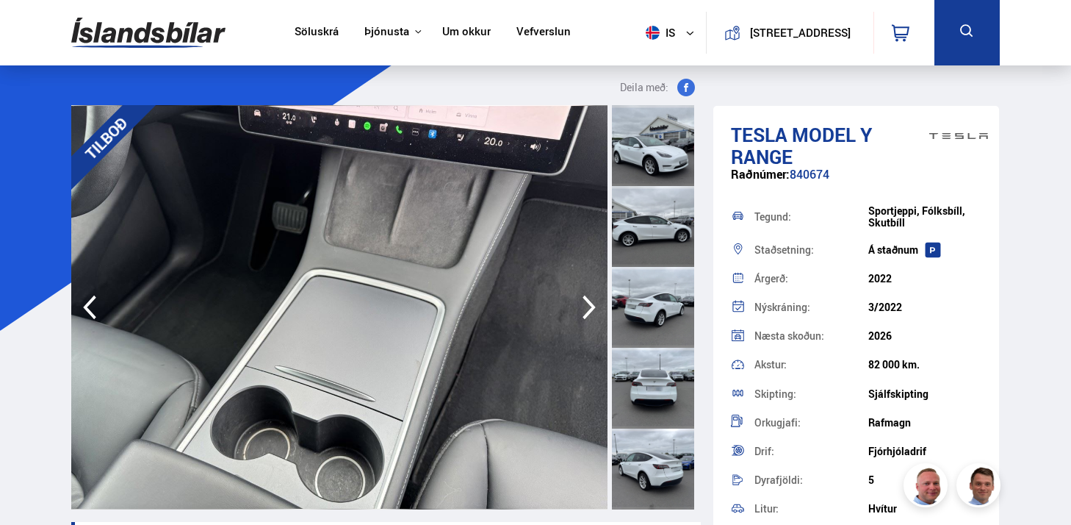
click at [652, 212] on div at bounding box center [653, 226] width 82 height 81
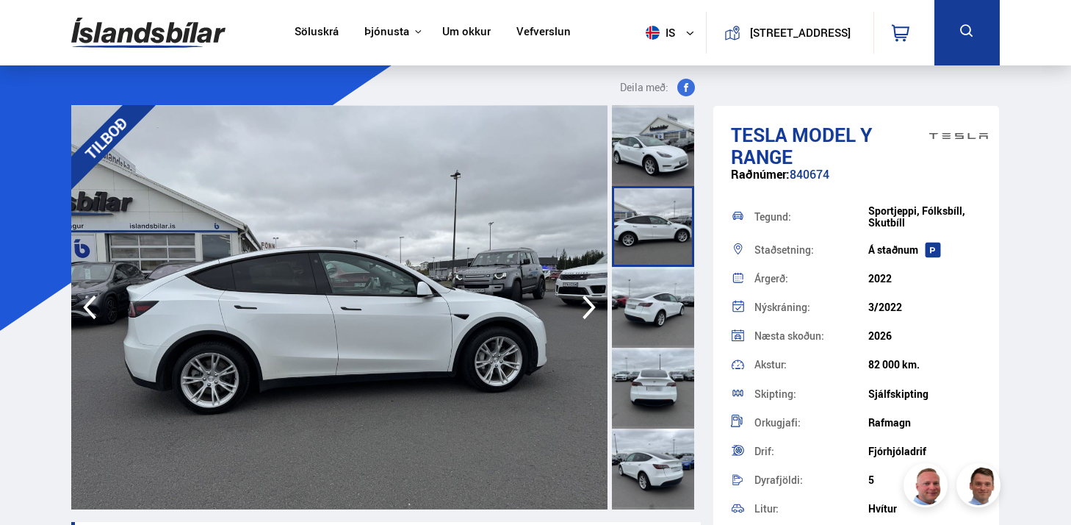
click at [658, 147] on div at bounding box center [653, 145] width 82 height 81
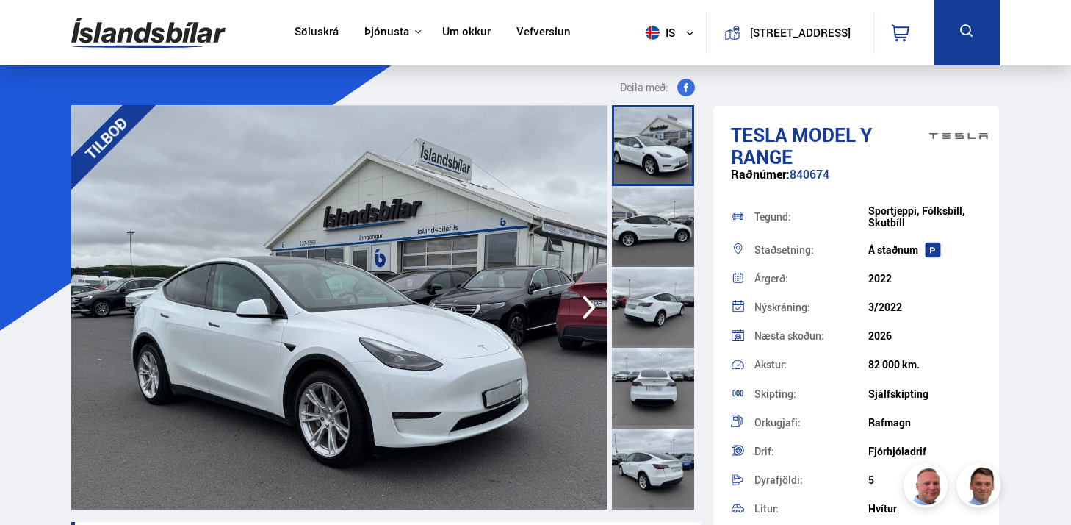
click at [680, 314] on div at bounding box center [653, 307] width 82 height 81
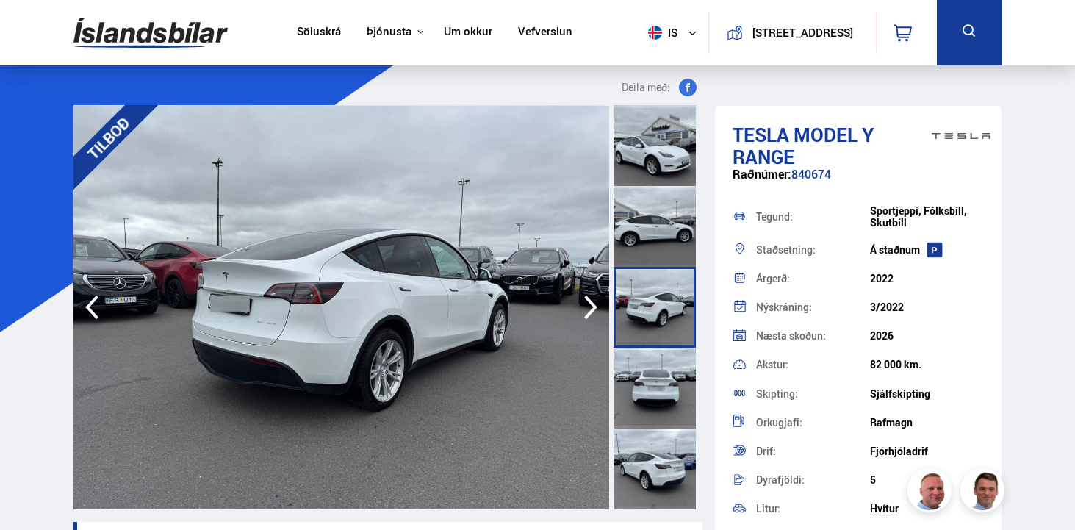
click at [586, 308] on icon "button" at bounding box center [590, 306] width 29 height 35
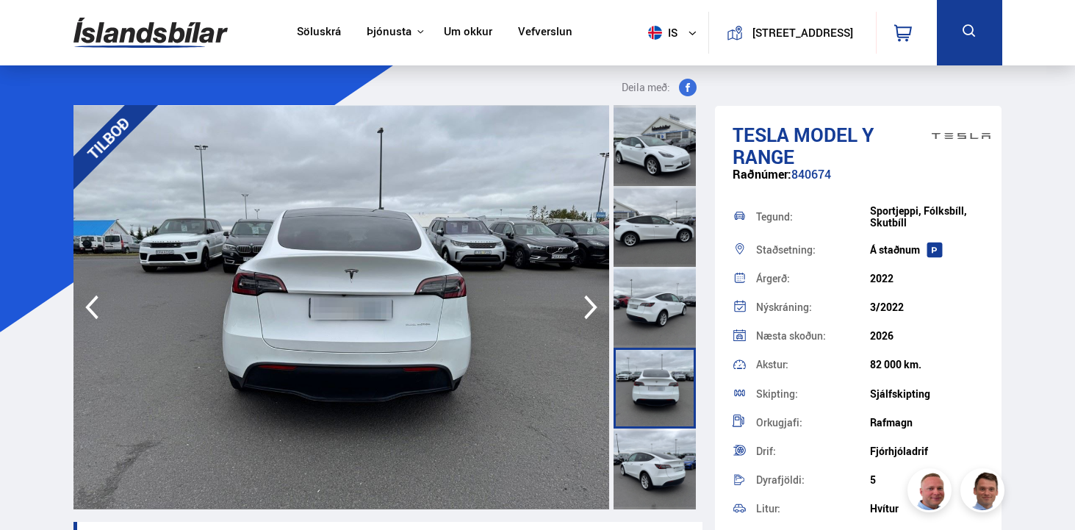
click at [586, 309] on icon "button" at bounding box center [590, 306] width 29 height 35
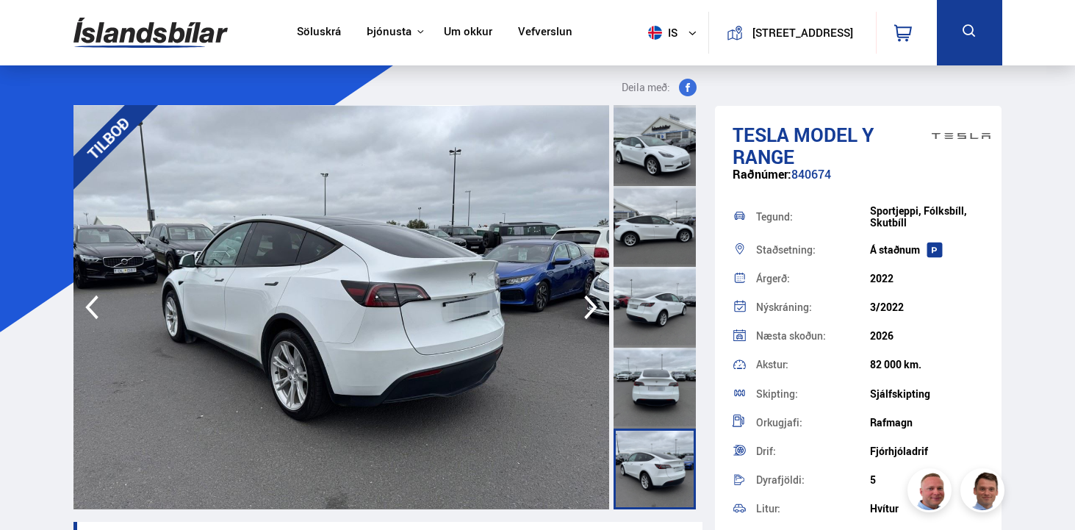
click at [586, 309] on icon "button" at bounding box center [590, 306] width 29 height 35
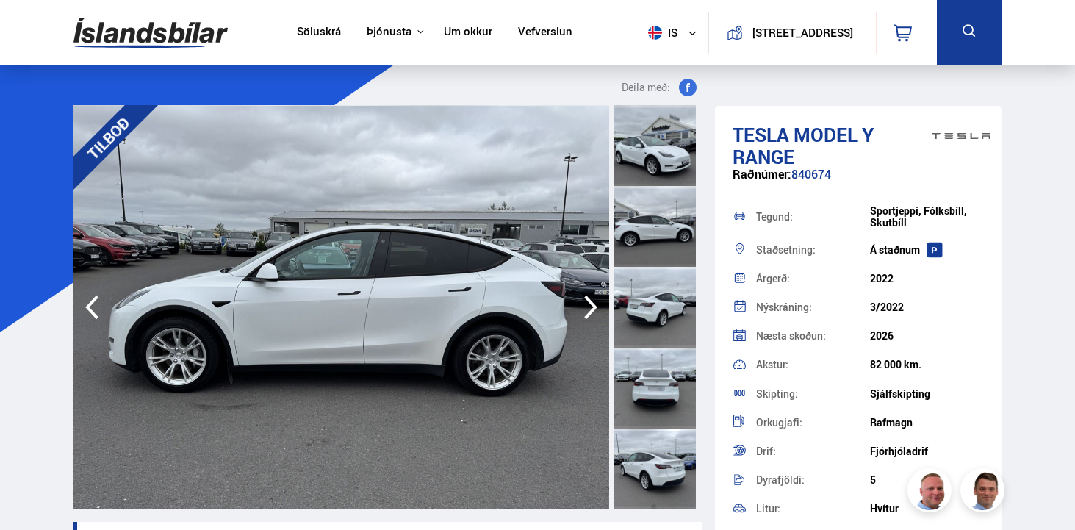
click at [586, 309] on icon "button" at bounding box center [590, 306] width 29 height 35
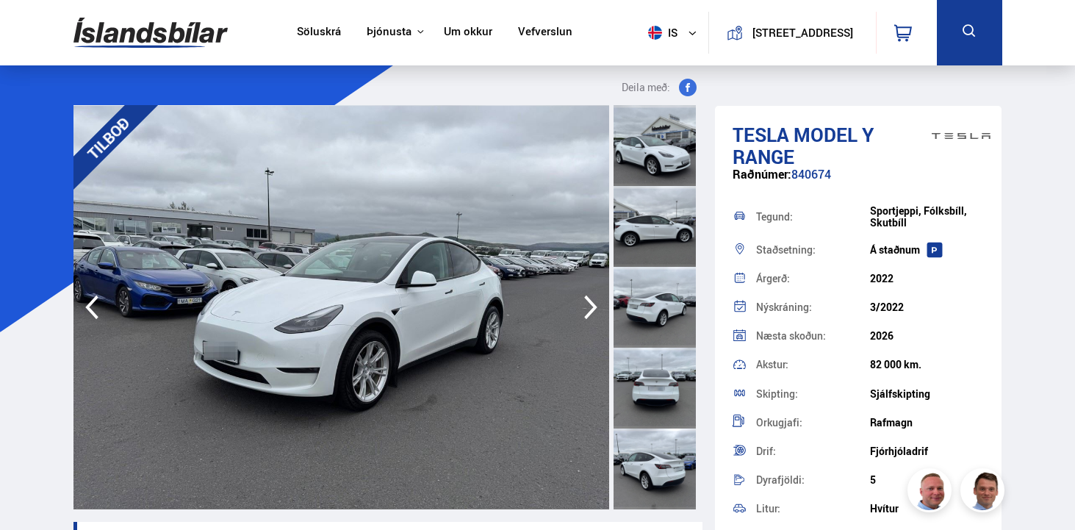
click at [597, 297] on icon "button" at bounding box center [590, 306] width 29 height 35
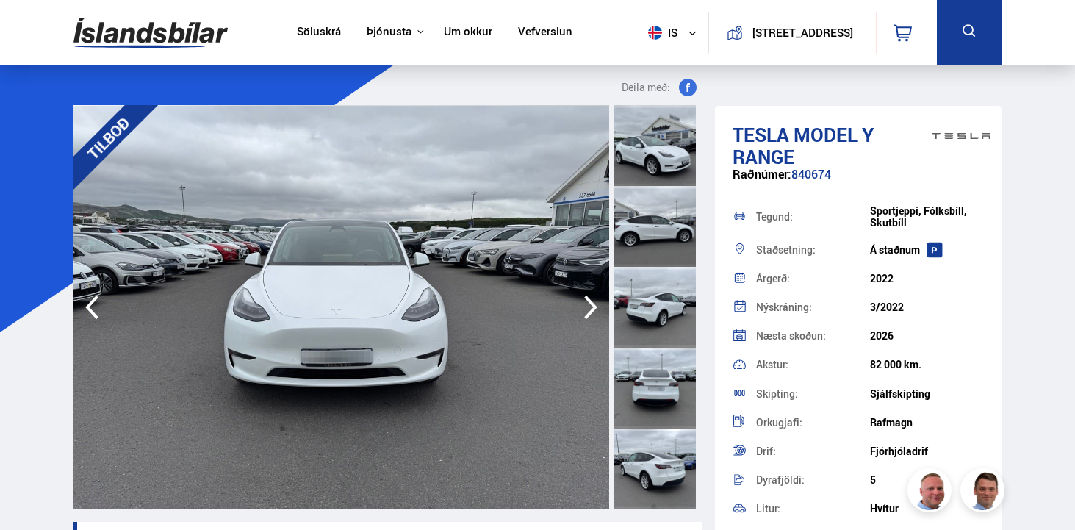
click at [597, 297] on icon "button" at bounding box center [590, 306] width 29 height 35
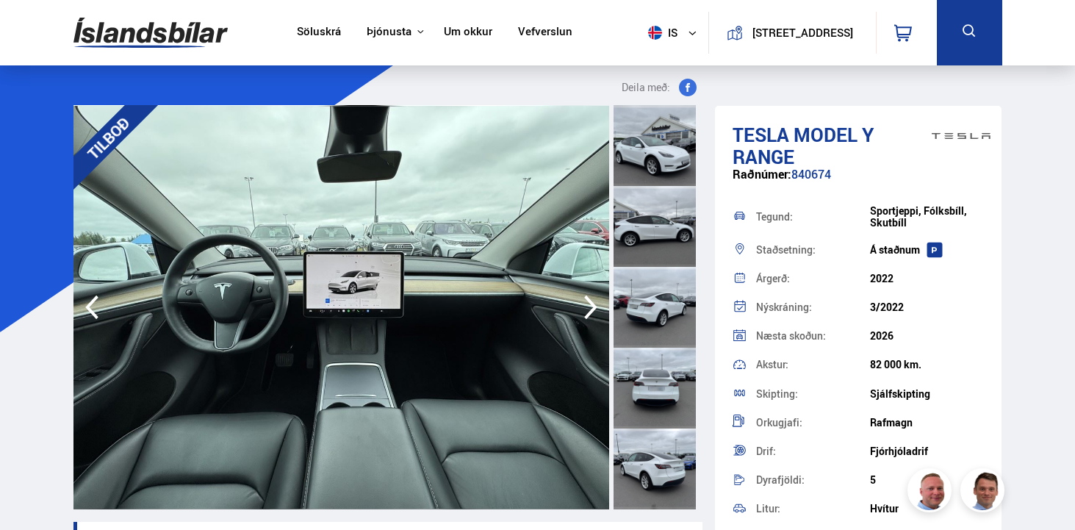
click at [597, 297] on icon "button" at bounding box center [590, 306] width 29 height 35
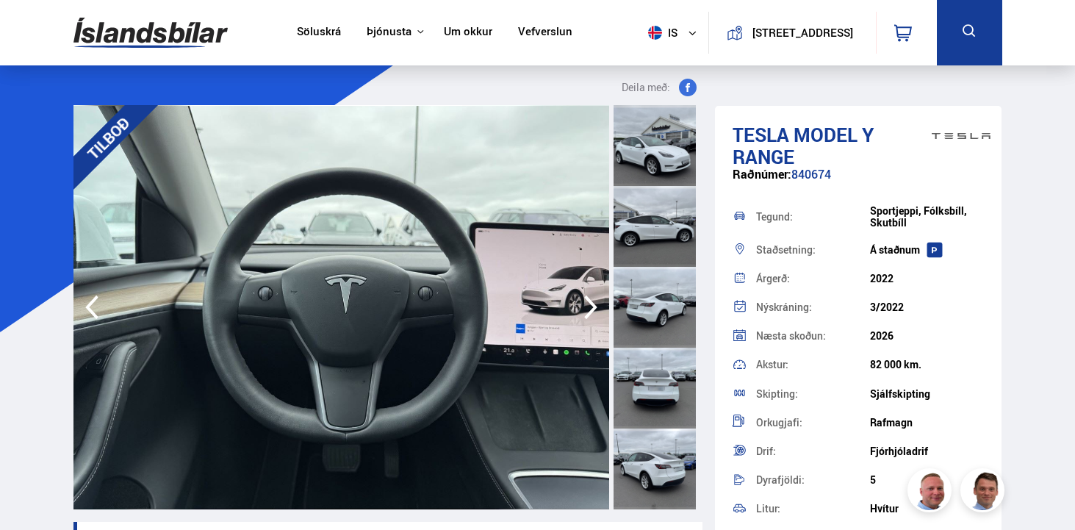
click at [597, 298] on icon "button" at bounding box center [590, 306] width 29 height 35
